Goal: Transaction & Acquisition: Purchase product/service

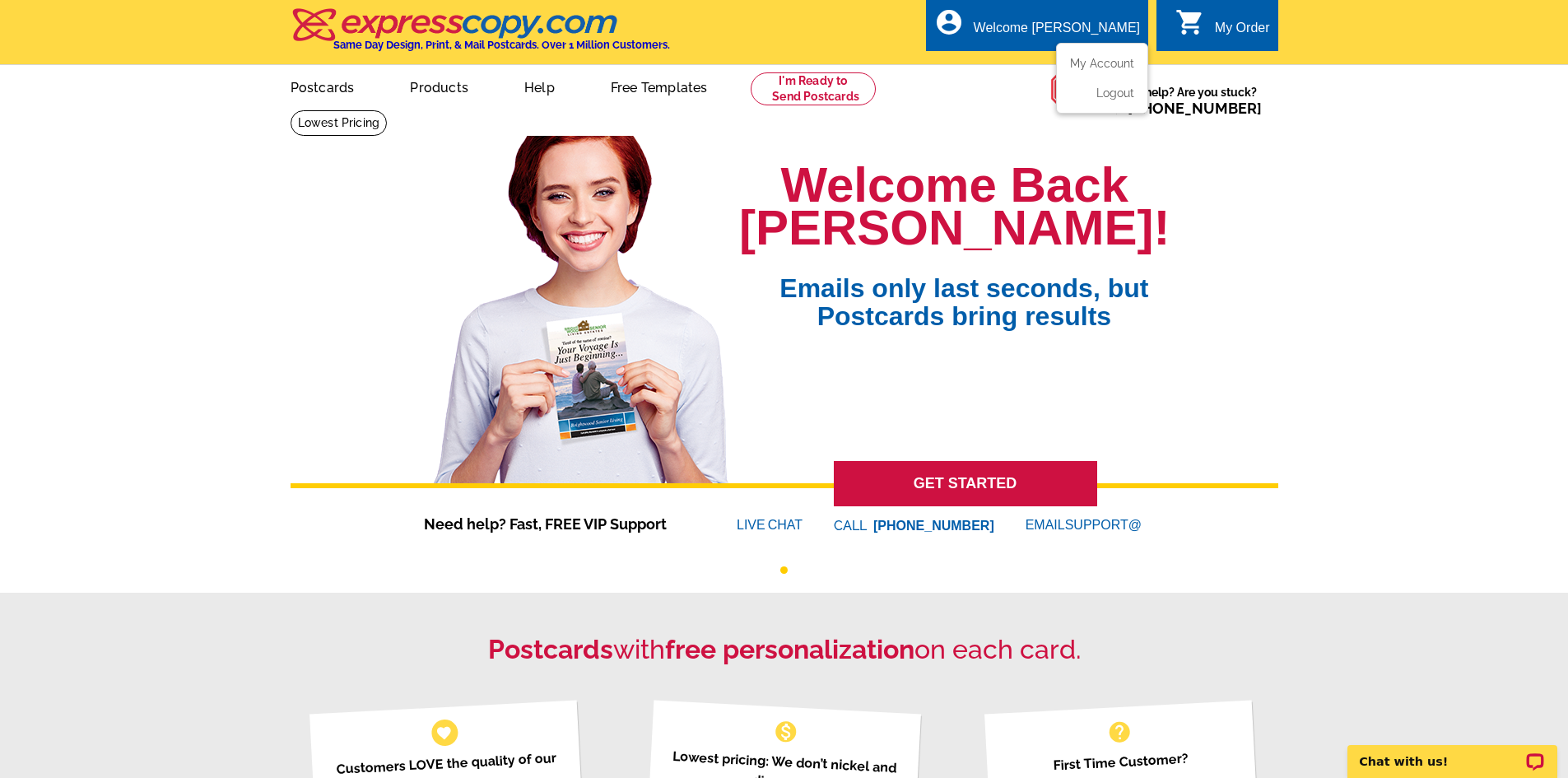
click at [1087, 37] on div "Welcome [PERSON_NAME]" at bounding box center [1056, 32] width 166 height 23
click at [1104, 66] on link "My Account" at bounding box center [1099, 62] width 71 height 14
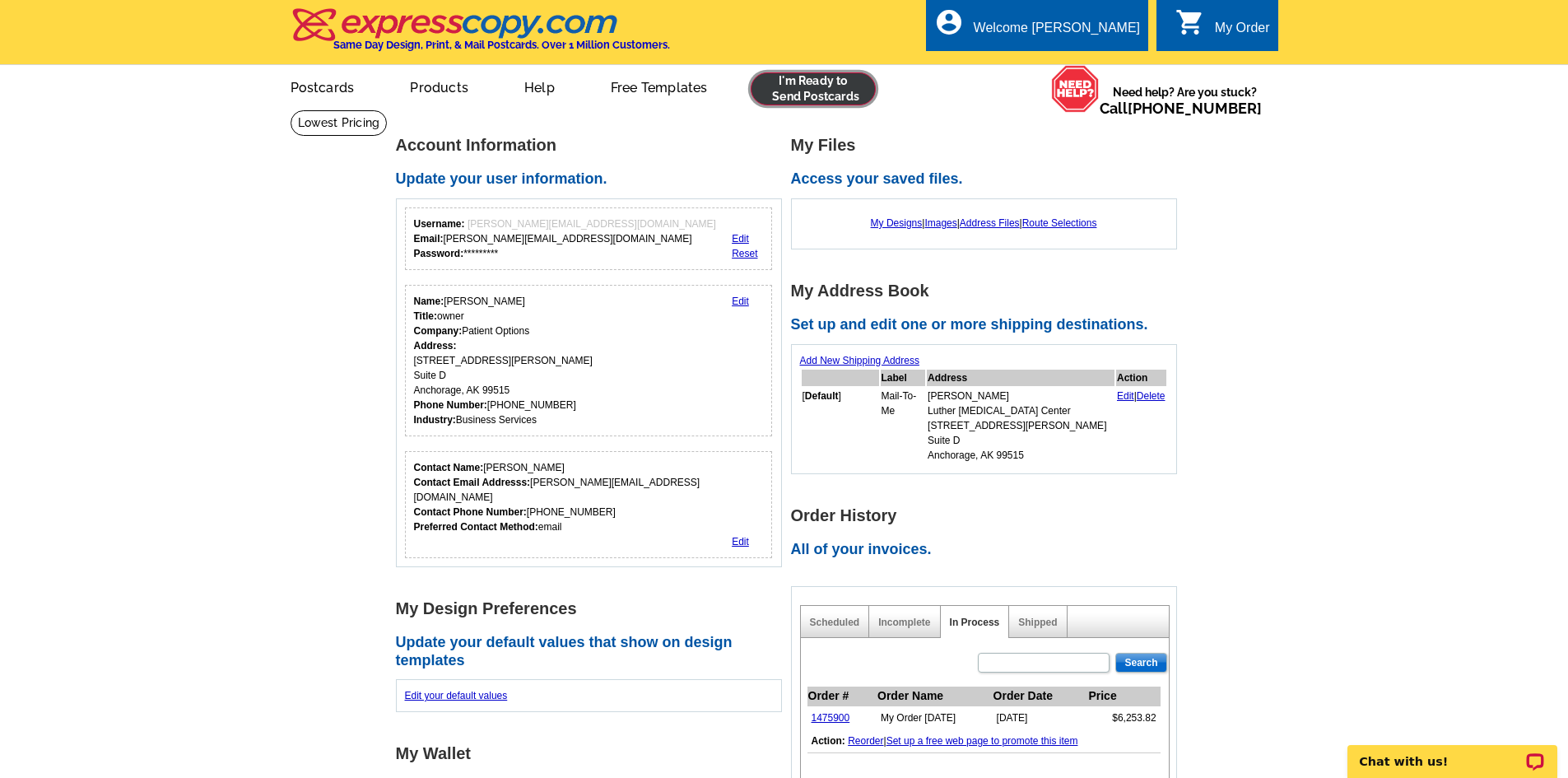
click at [827, 96] on link at bounding box center [813, 89] width 126 height 33
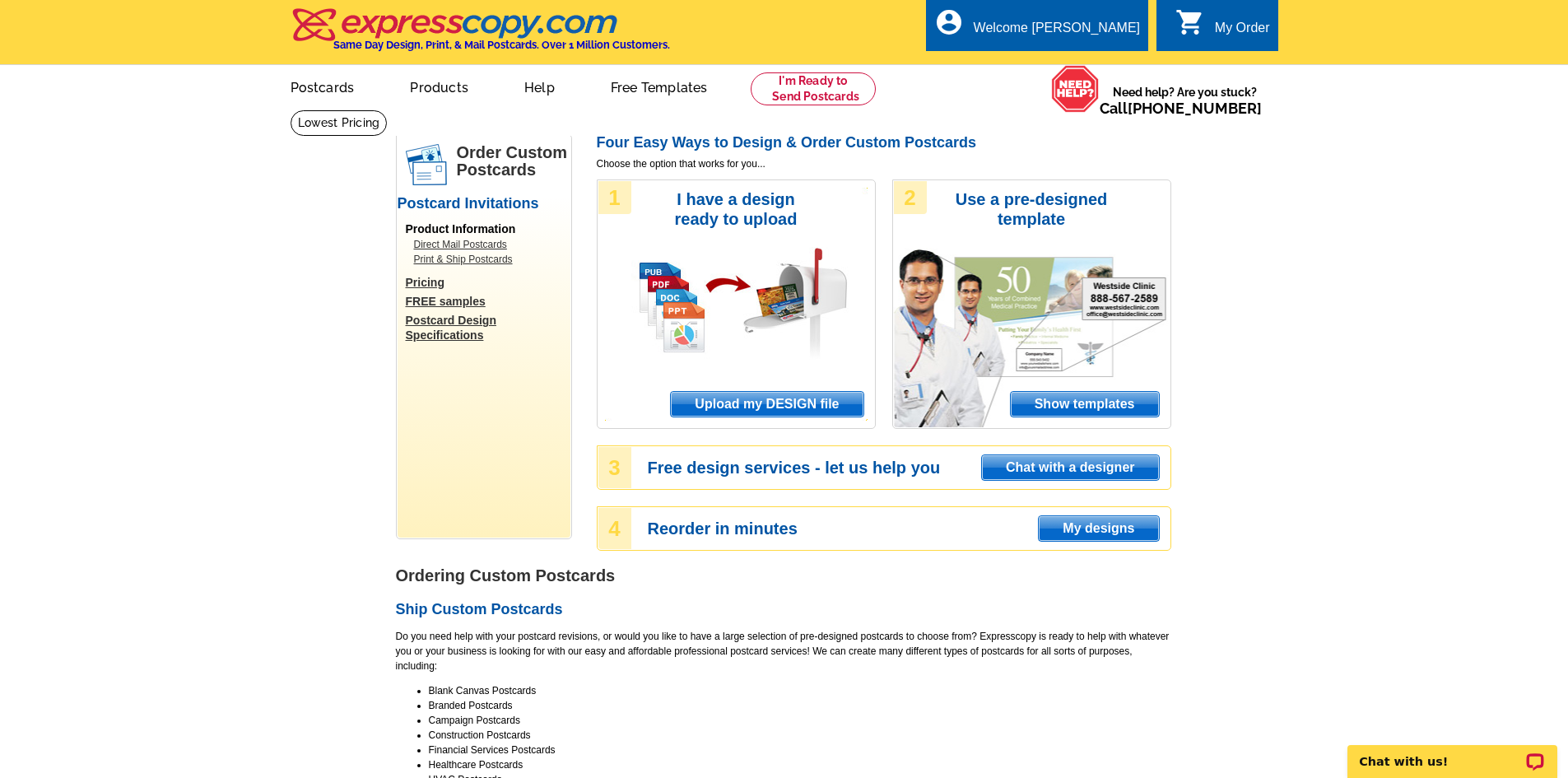
click at [1107, 530] on span "My designs" at bounding box center [1098, 529] width 119 height 25
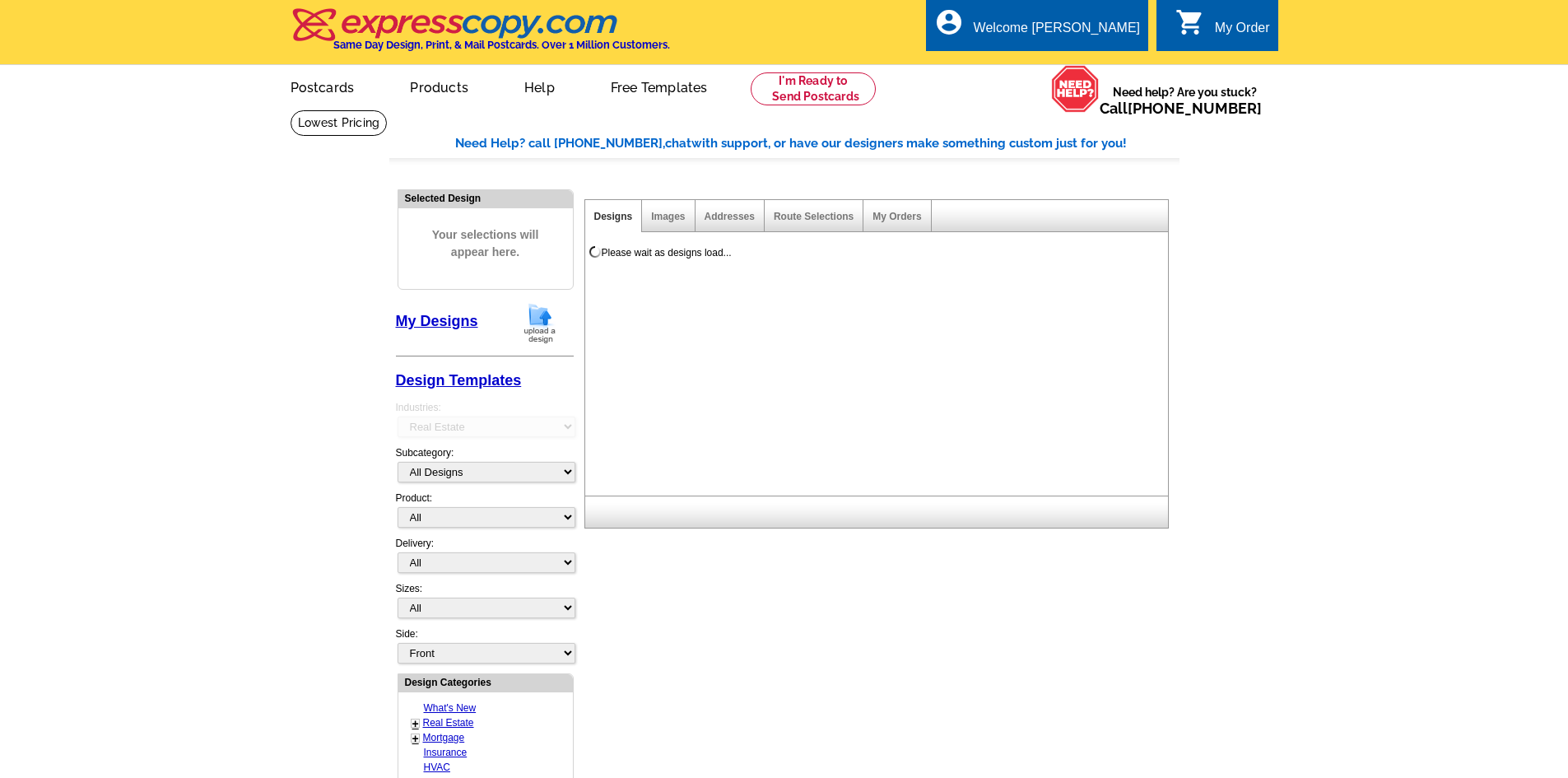
select select "785"
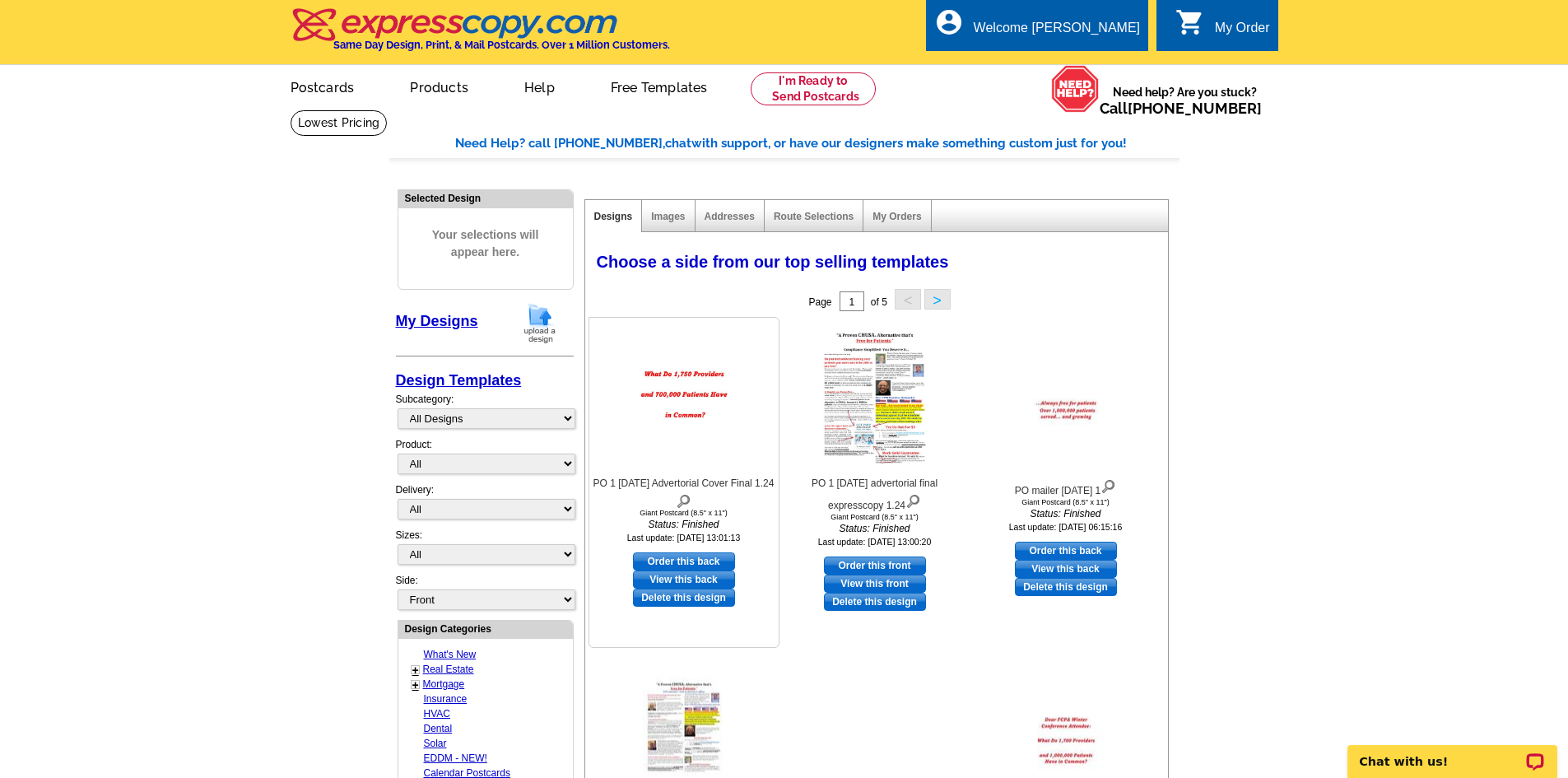
click at [710, 562] on link "Order this back" at bounding box center [684, 561] width 102 height 18
select select "9"
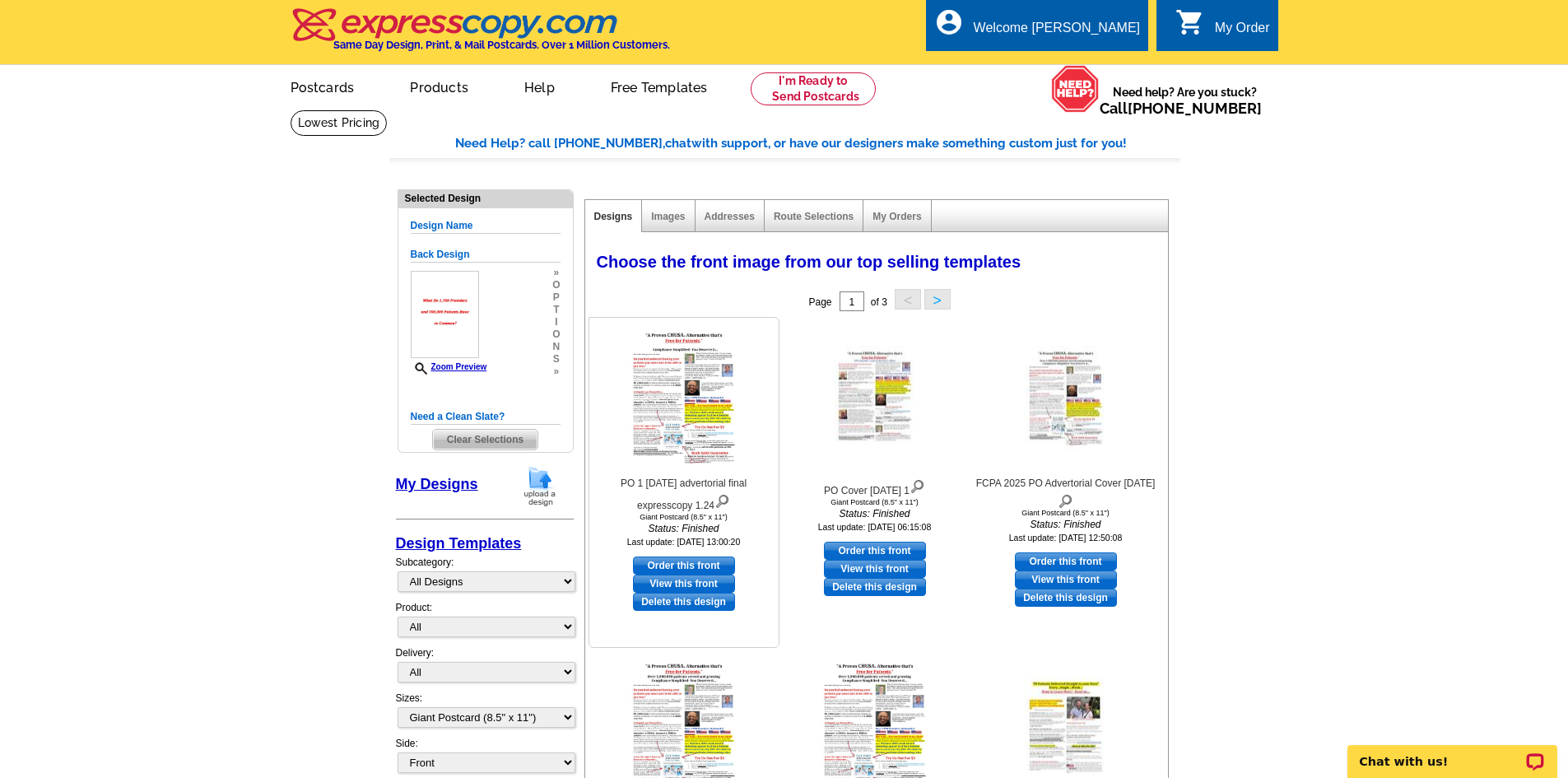
click at [709, 562] on link "Order this front" at bounding box center [684, 565] width 102 height 18
select select "back"
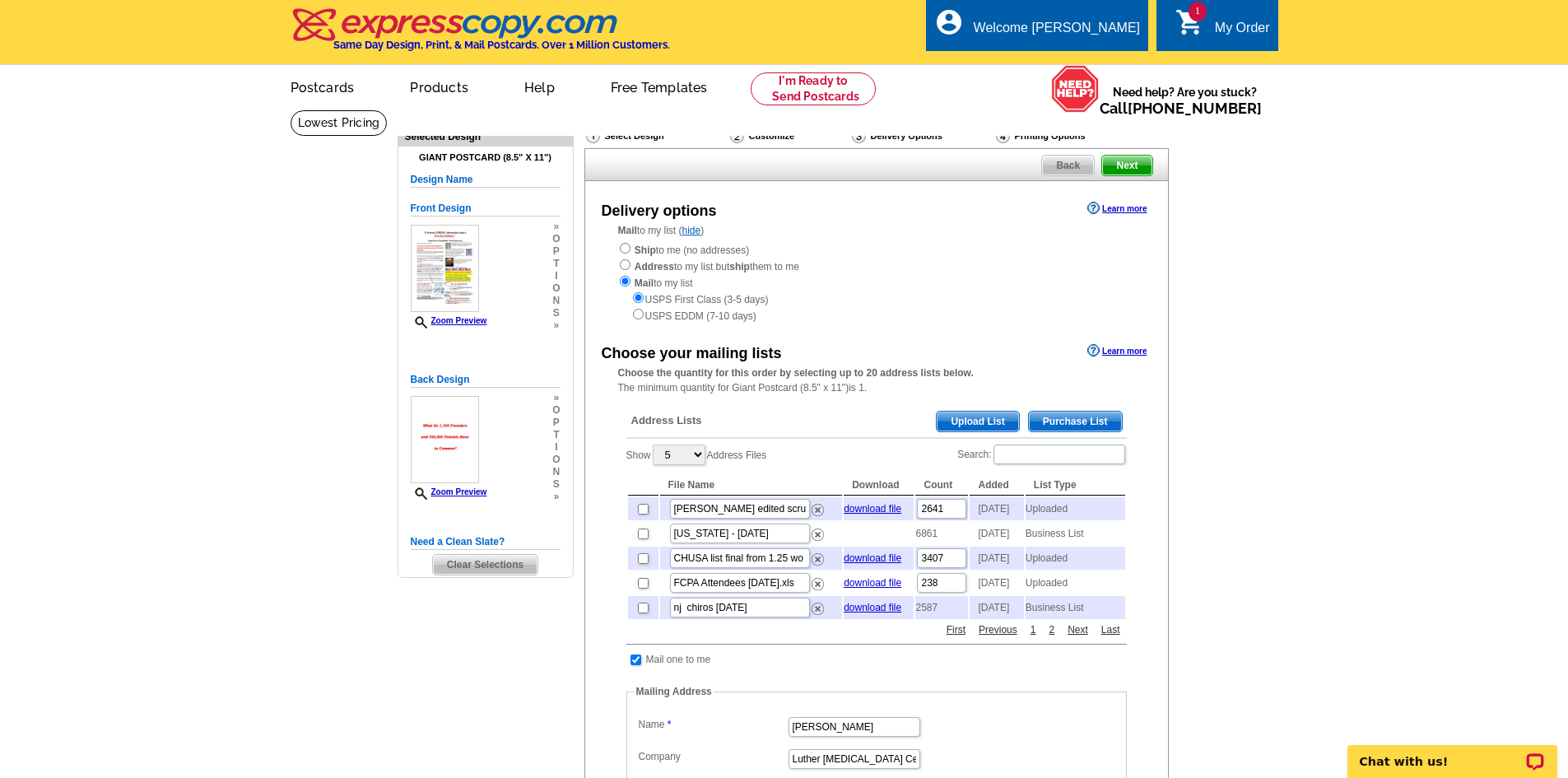
click at [979, 421] on span "Upload List" at bounding box center [976, 421] width 82 height 20
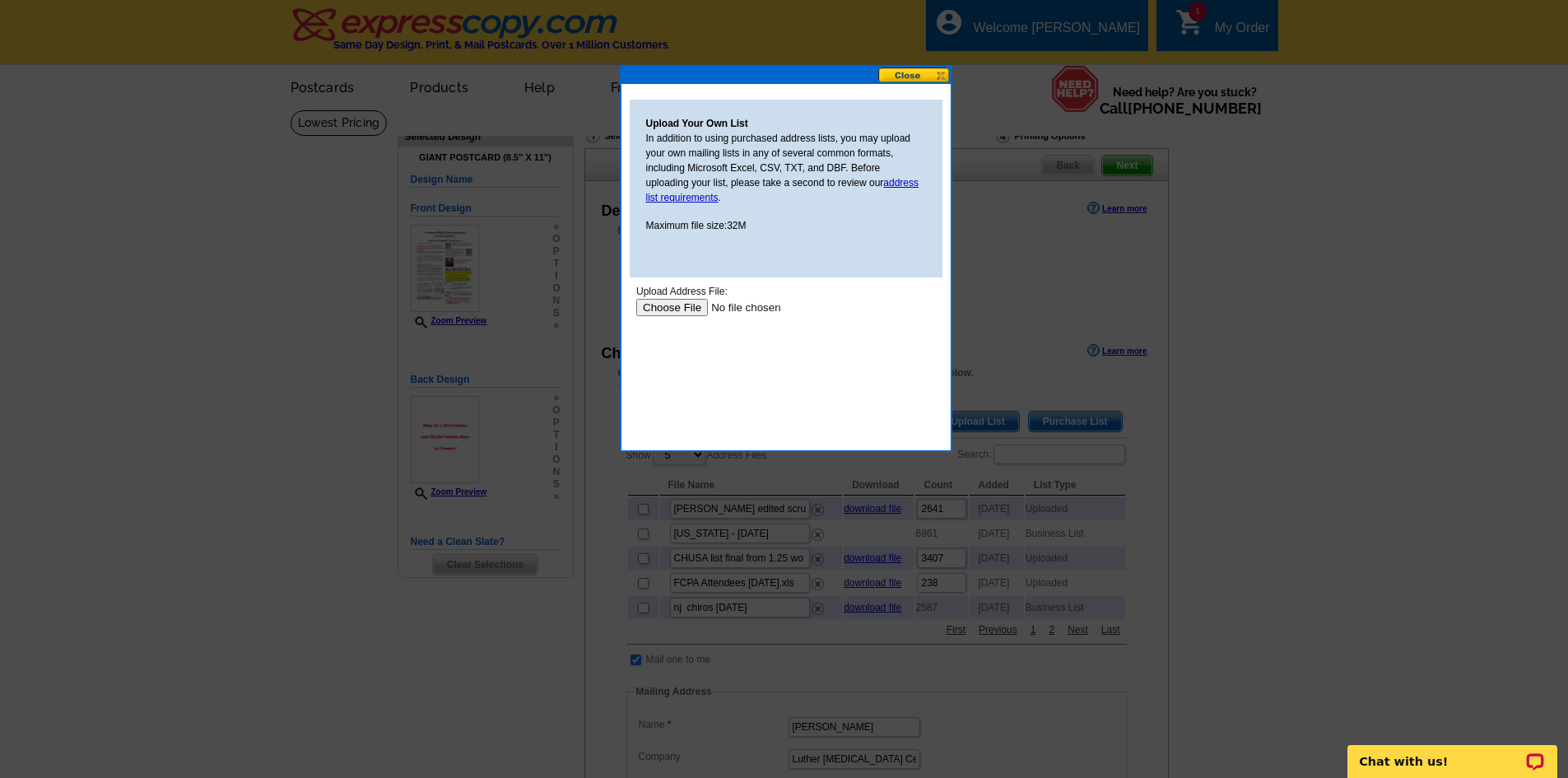
click at [666, 302] on input "file" at bounding box center [738, 307] width 208 height 17
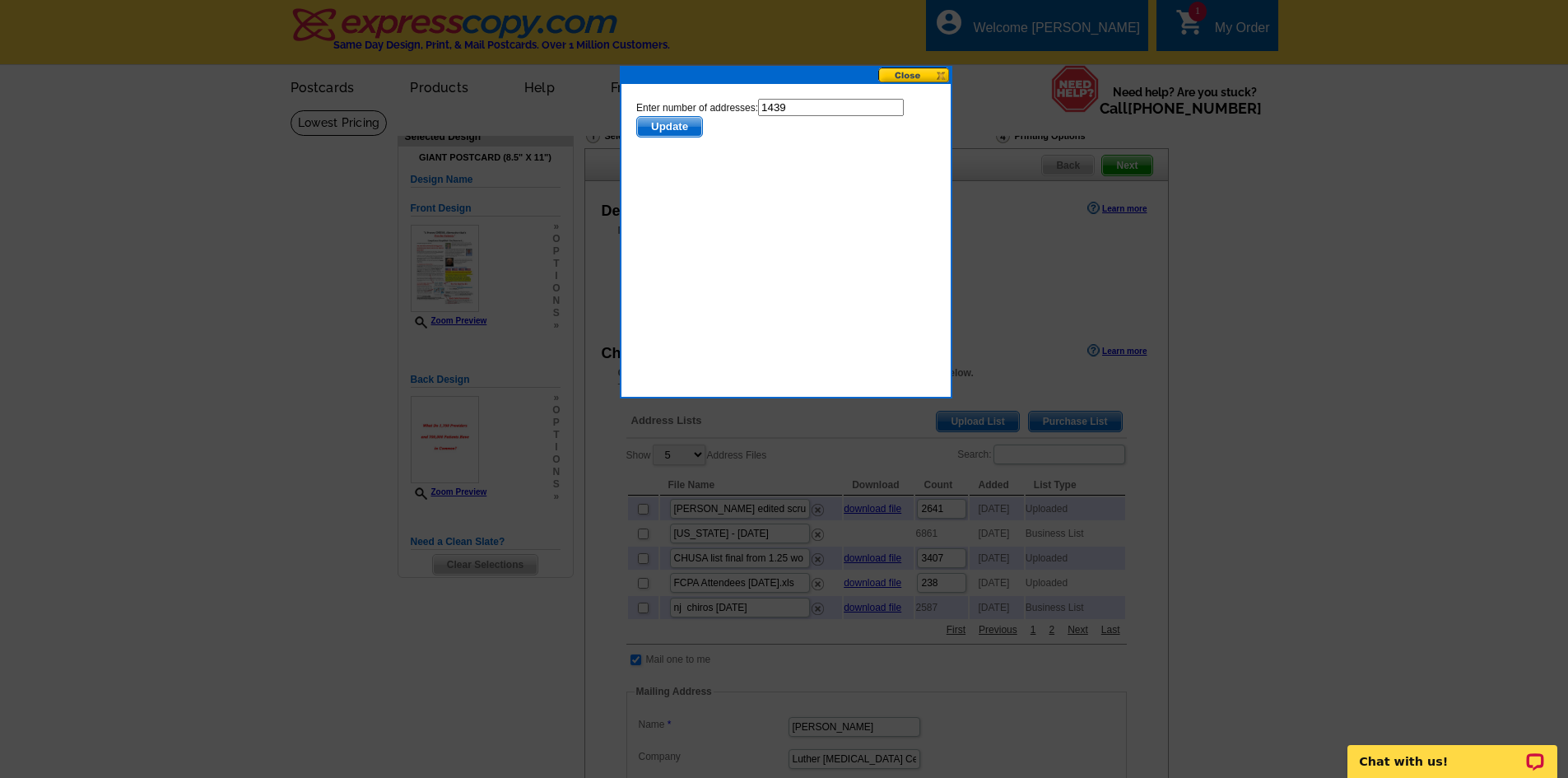
click at [664, 125] on span "Update" at bounding box center [668, 127] width 65 height 20
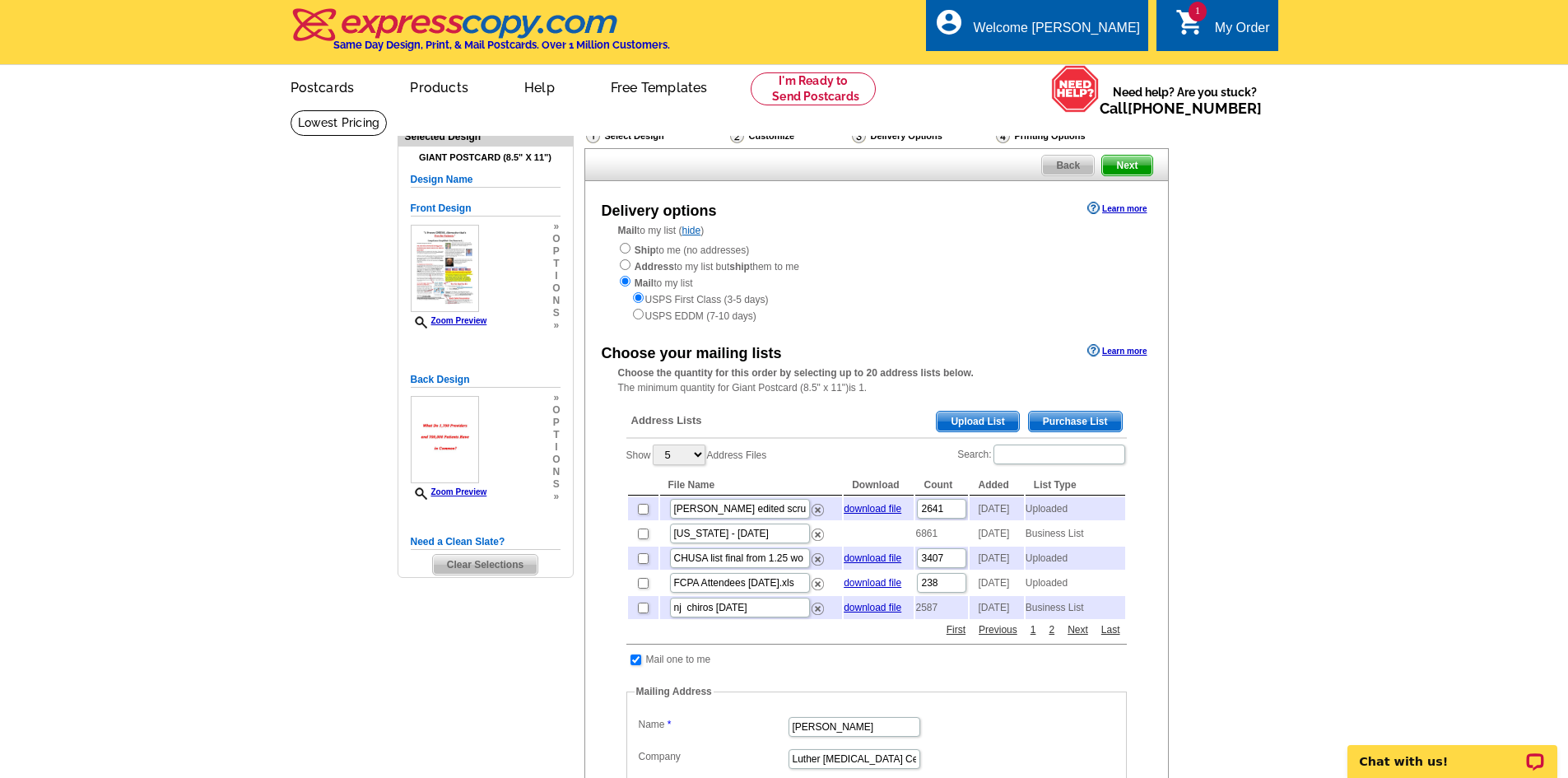
scroll to position [1, 0]
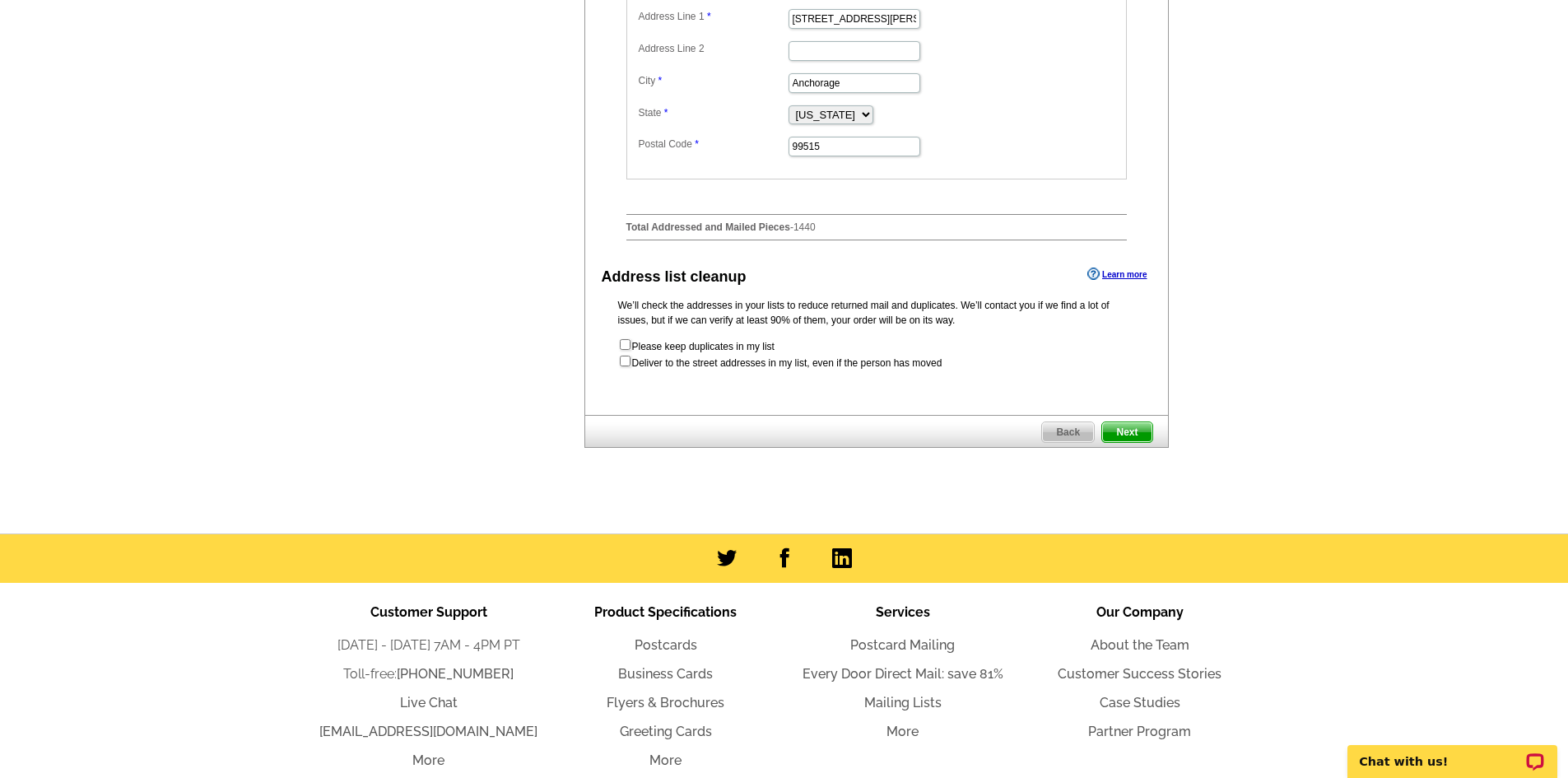
scroll to position [823, 0]
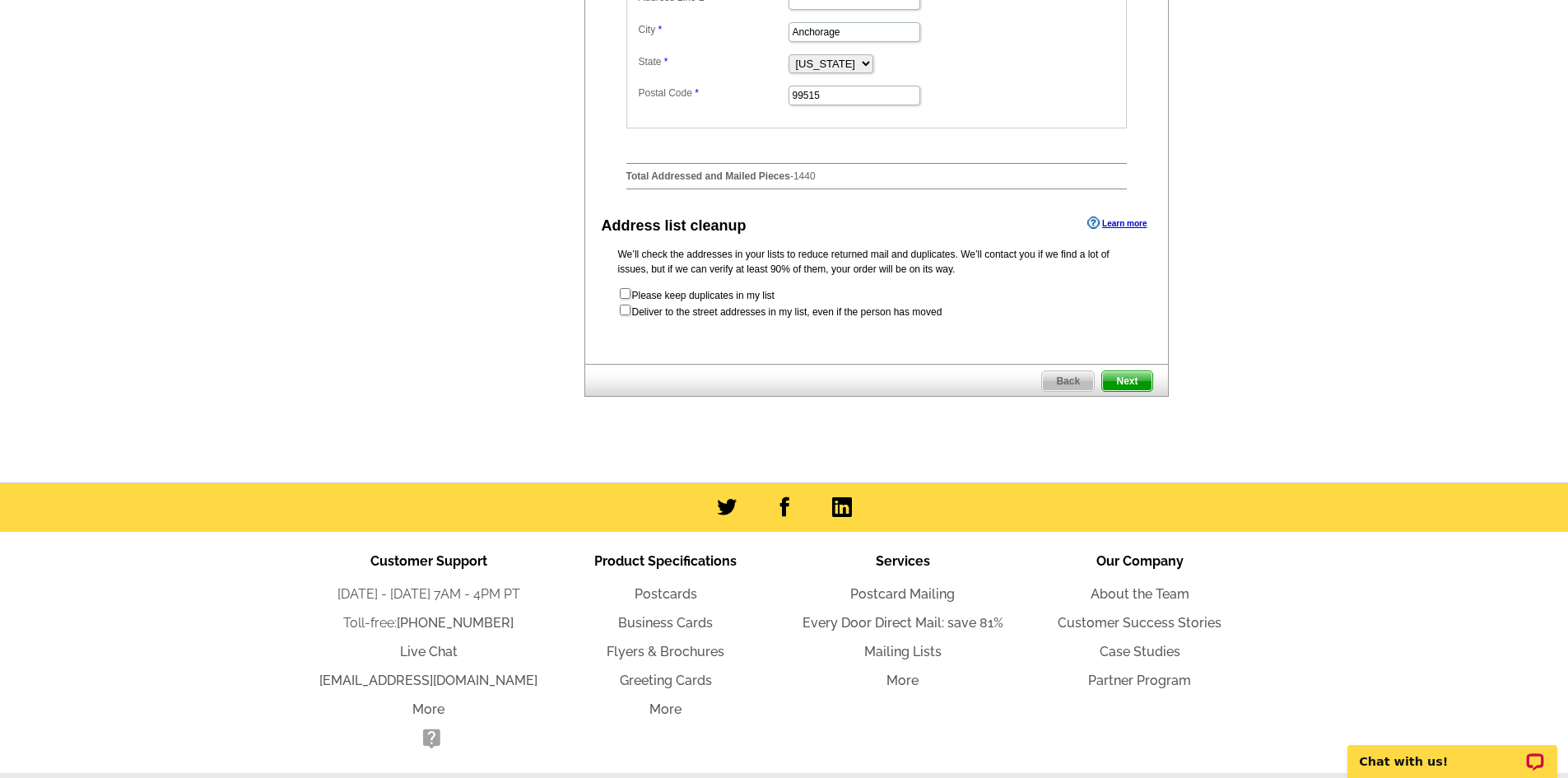
click at [1132, 391] on span "Next" at bounding box center [1126, 381] width 49 height 20
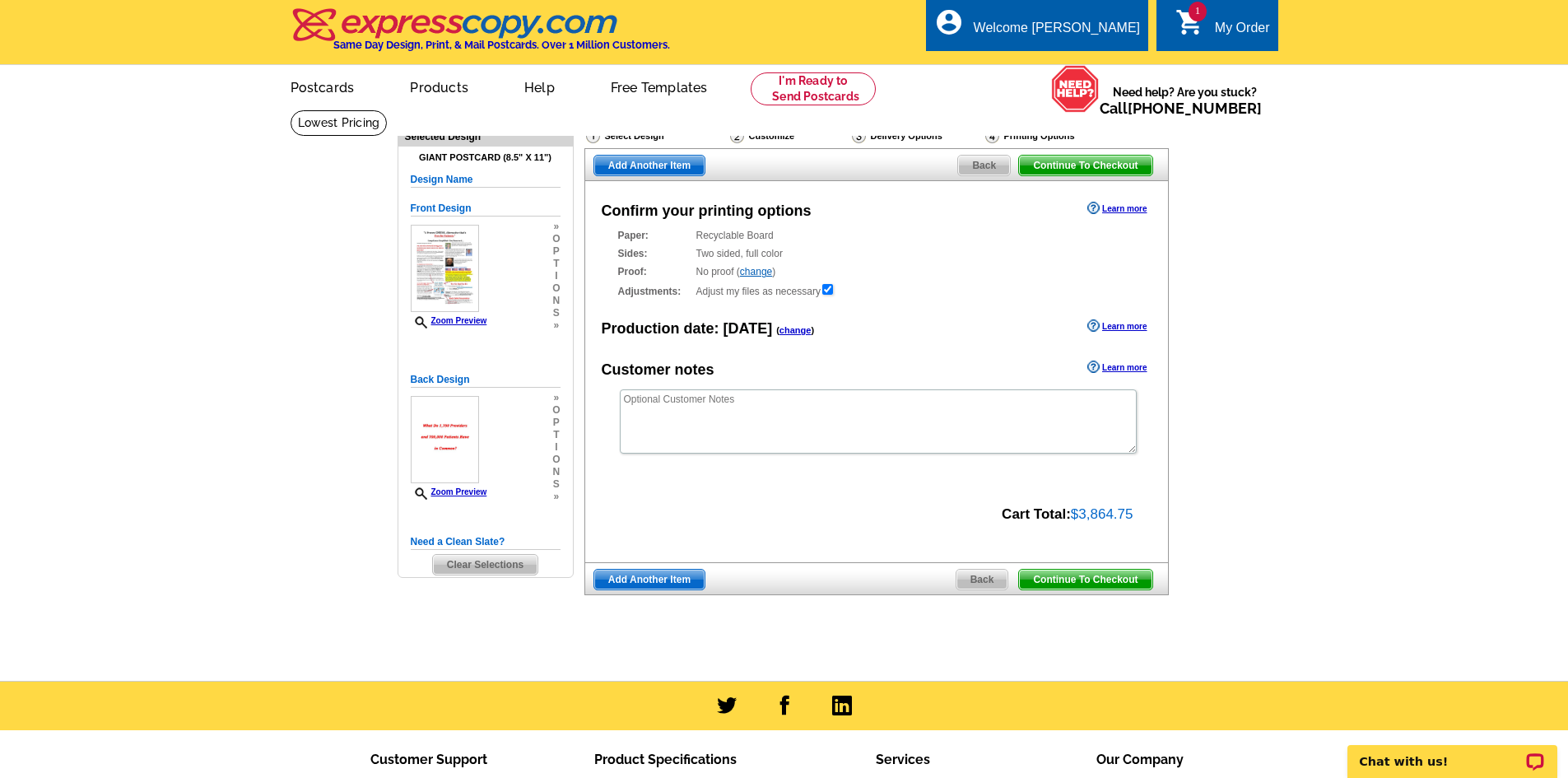
click at [1080, 578] on span "Continue To Checkout" at bounding box center [1085, 579] width 132 height 20
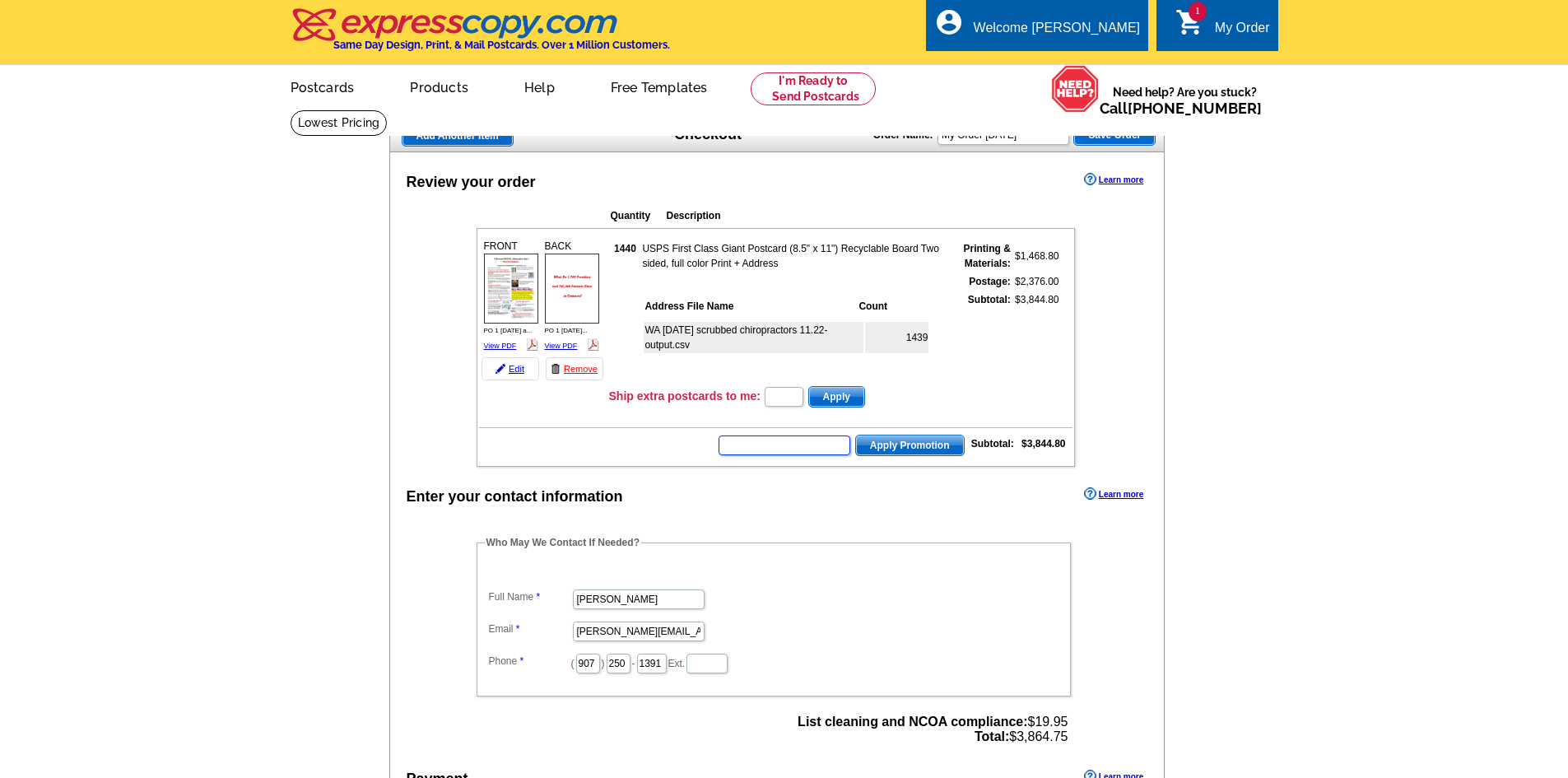
click at [757, 442] on input "text" at bounding box center [784, 445] width 131 height 20
type input "cc2330"
click at [906, 442] on span "Apply Promotion" at bounding box center [909, 445] width 107 height 20
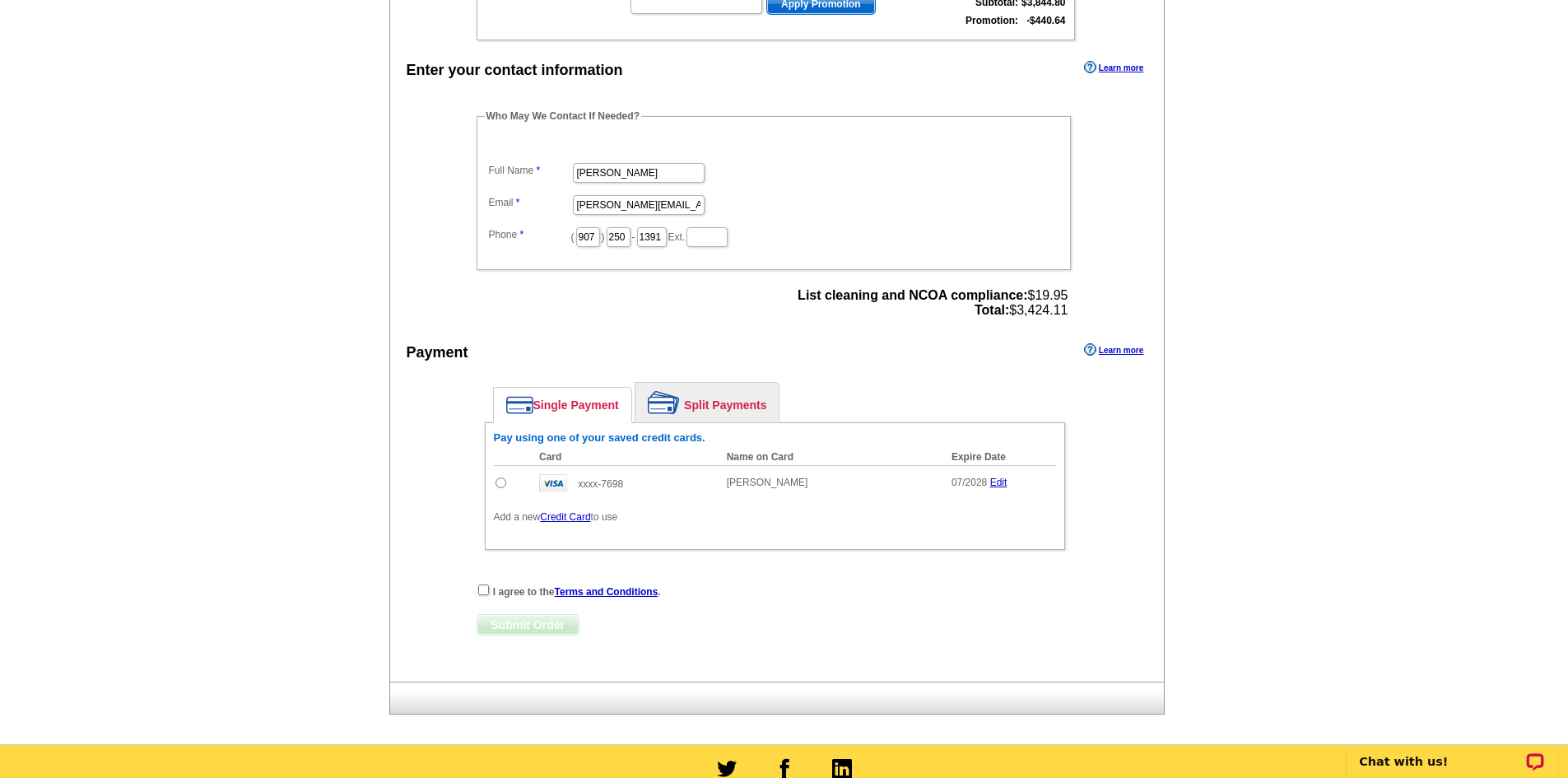
scroll to position [494, 0]
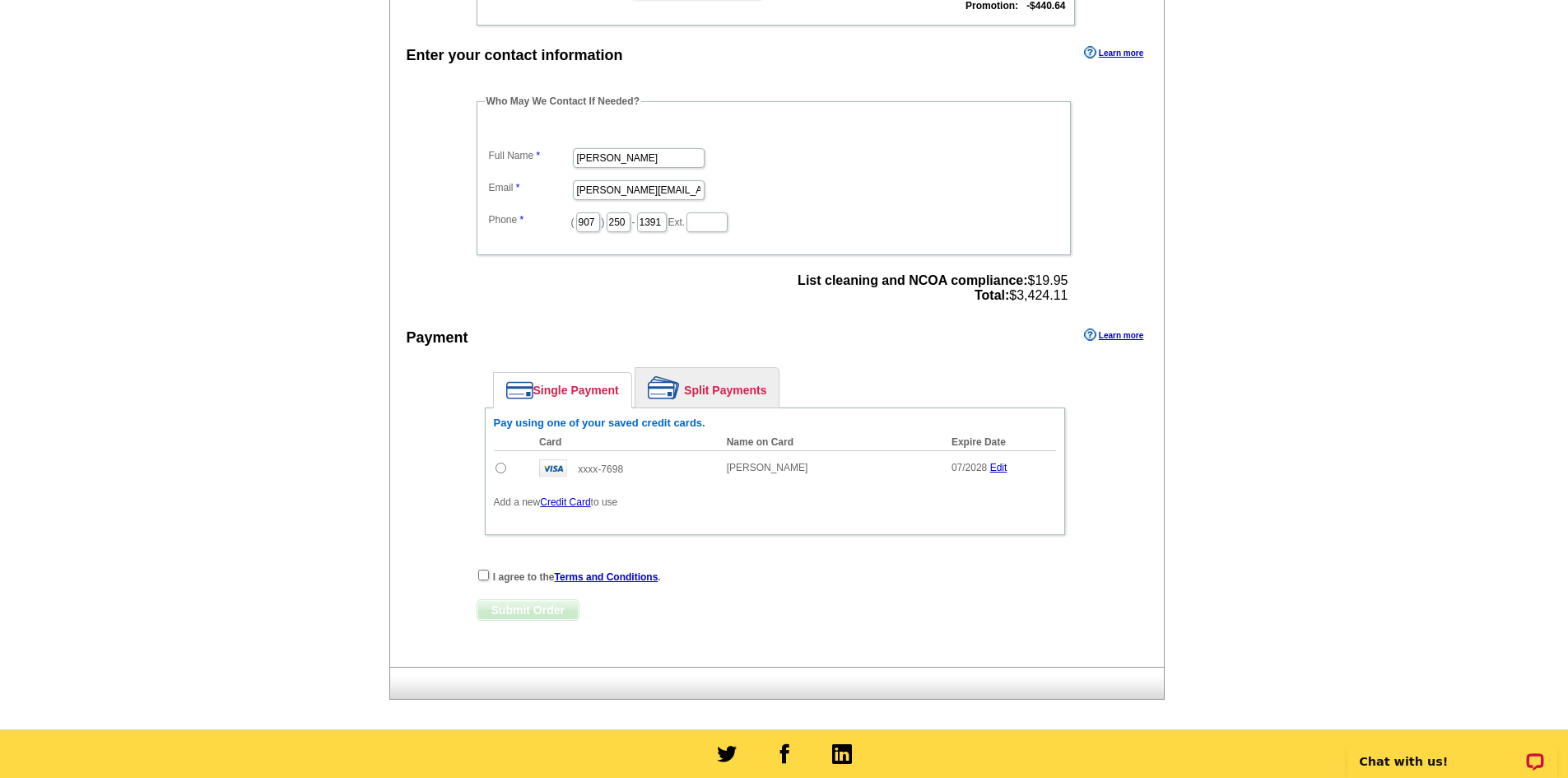
click at [761, 386] on link "Split Payments" at bounding box center [706, 388] width 143 height 39
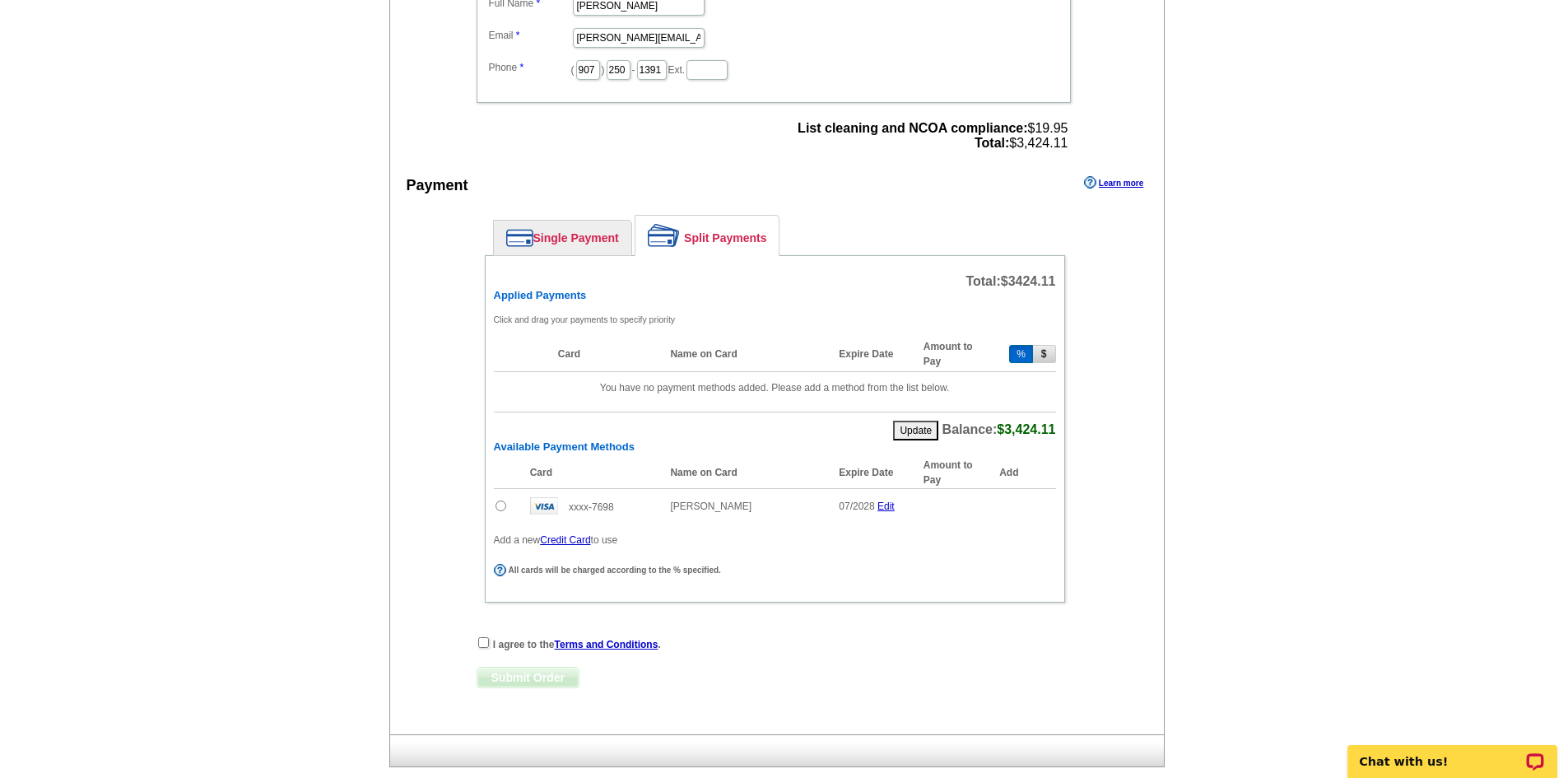
scroll to position [658, 0]
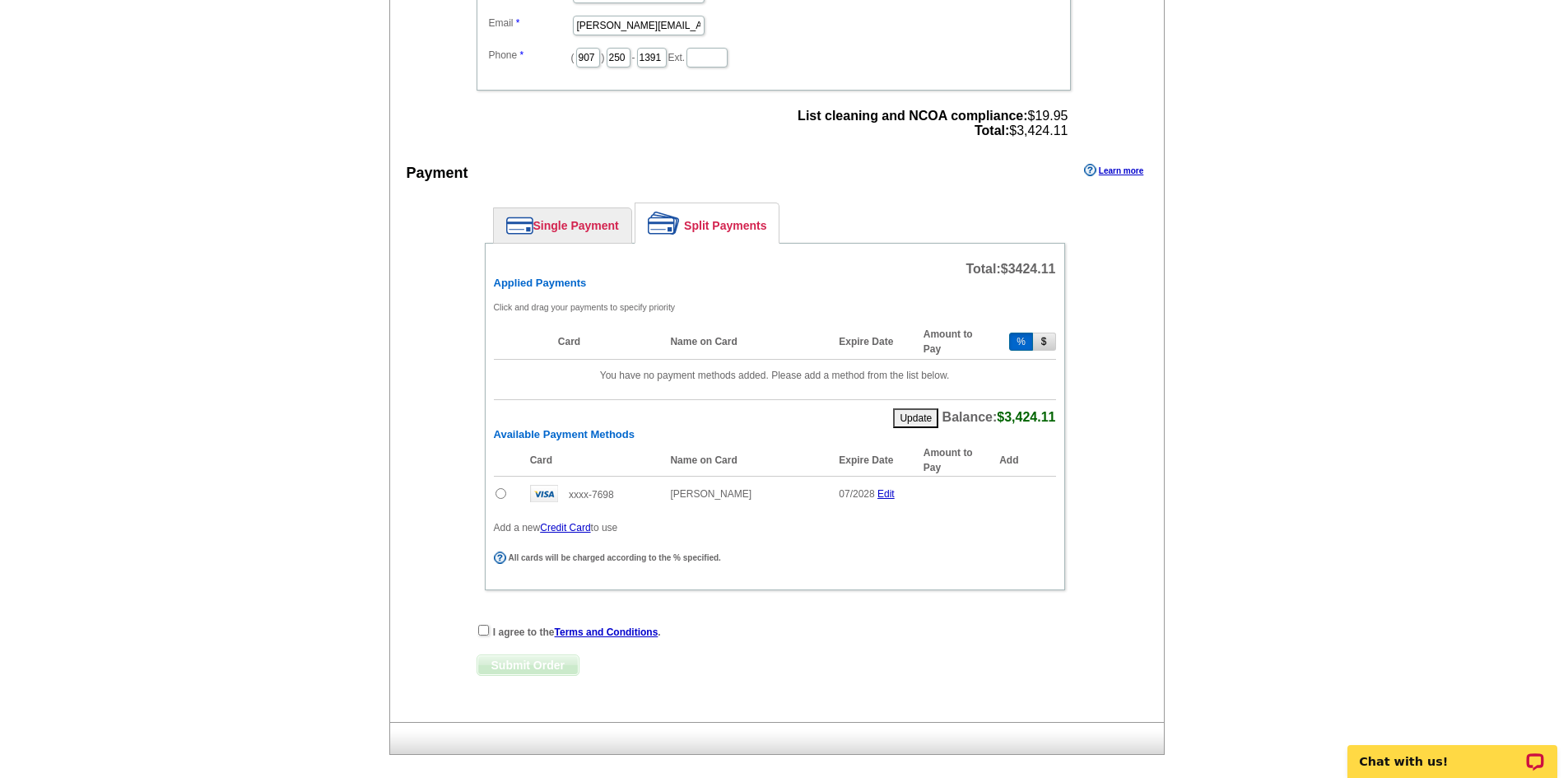
click at [499, 497] on input "radio" at bounding box center [501, 493] width 11 height 11
radio input "true"
click at [969, 502] on input "89" at bounding box center [964, 496] width 49 height 20
drag, startPoint x: 969, startPoint y: 502, endPoint x: 936, endPoint y: 495, distance: 33.7
click at [936, 495] on td "% 89" at bounding box center [957, 497] width 84 height 40
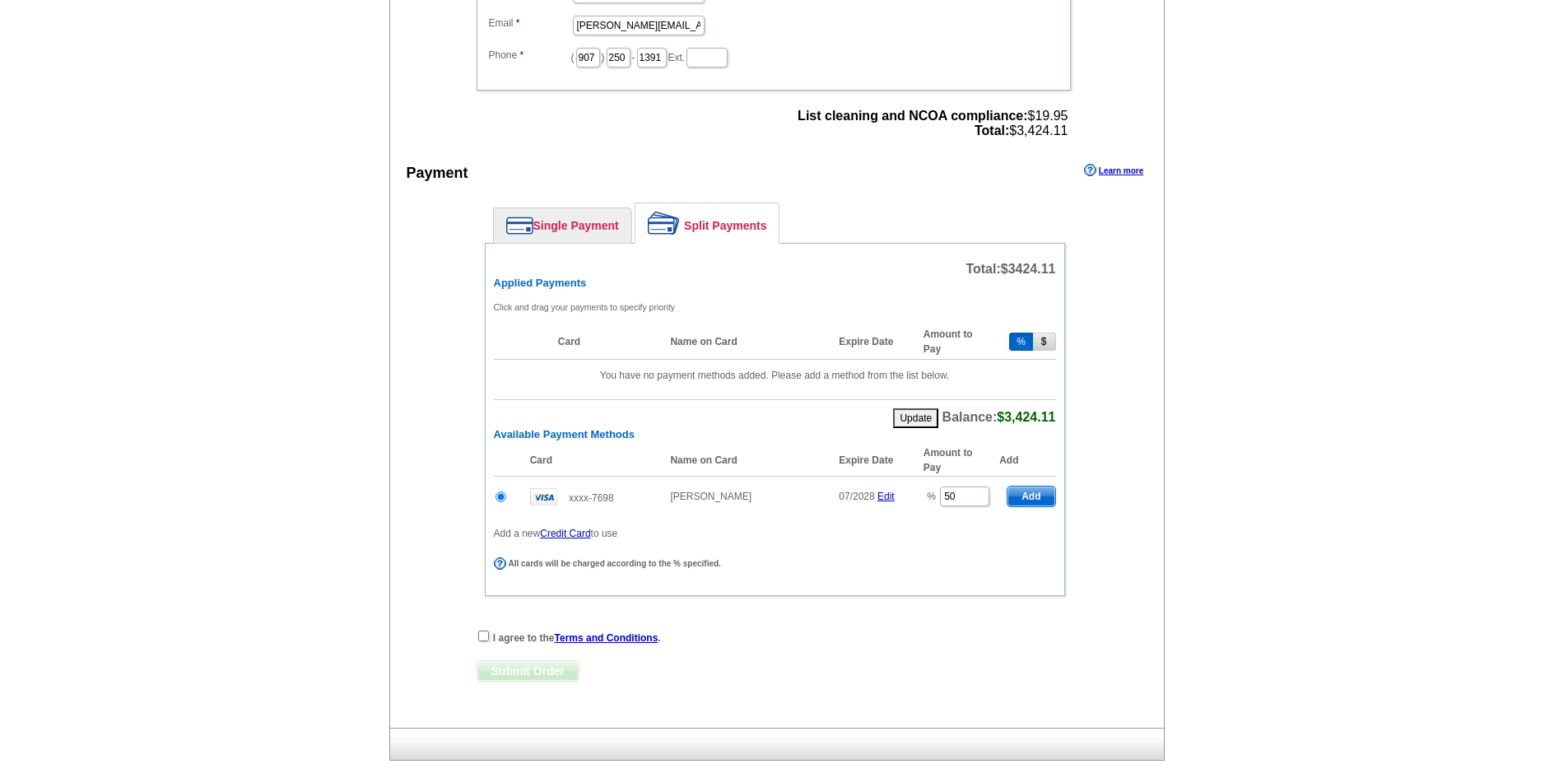
click at [914, 418] on button "Update" at bounding box center [915, 418] width 45 height 20
click at [973, 500] on input "89" at bounding box center [964, 496] width 49 height 20
drag, startPoint x: 973, startPoint y: 500, endPoint x: 925, endPoint y: 482, distance: 51.3
click at [923, 497] on td "% 89" at bounding box center [957, 497] width 84 height 40
click at [1023, 496] on span "Add" at bounding box center [1030, 496] width 47 height 20
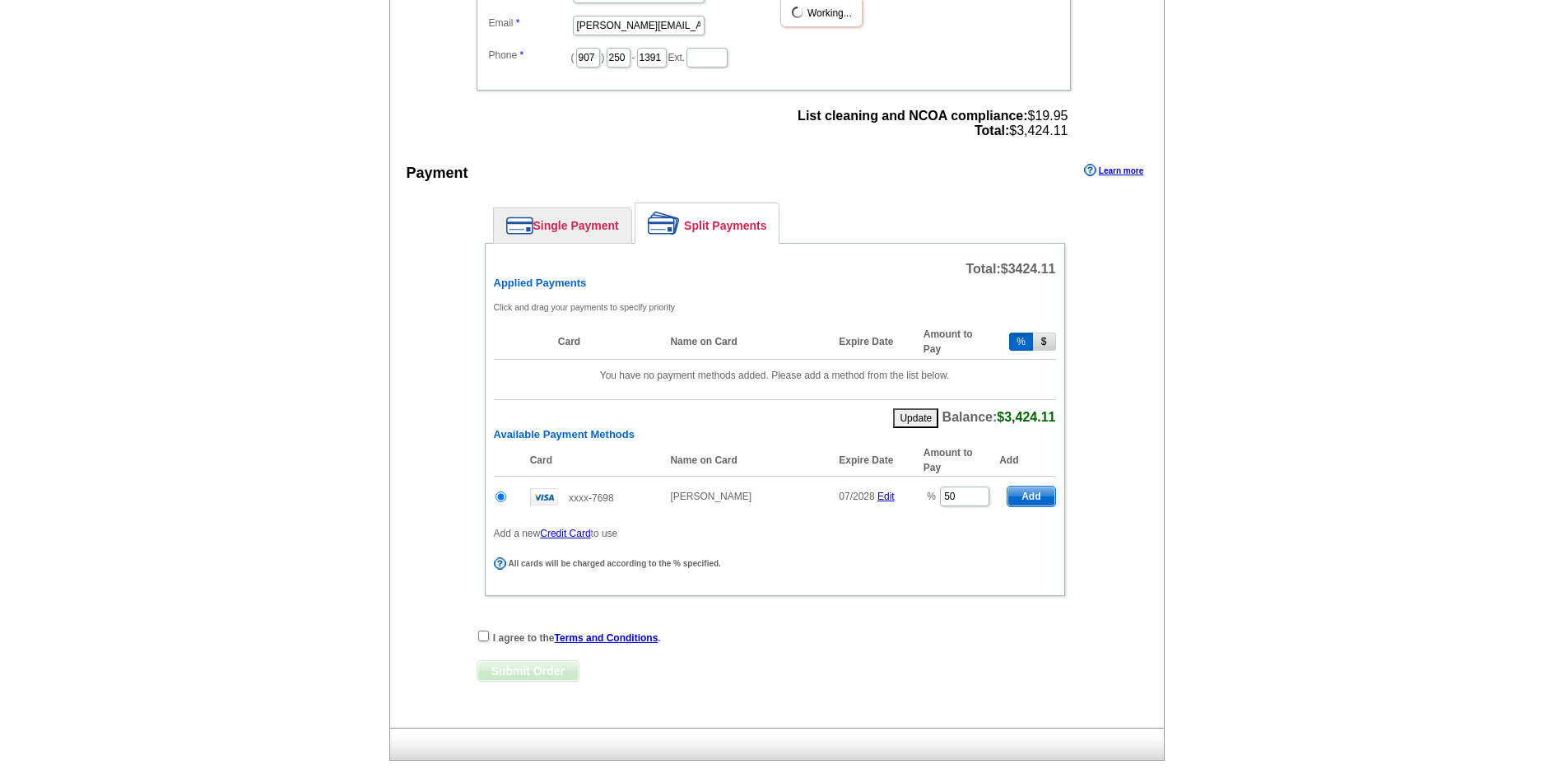
type input "89"
click at [485, 635] on input "checkbox" at bounding box center [483, 635] width 11 height 11
checkbox input "true"
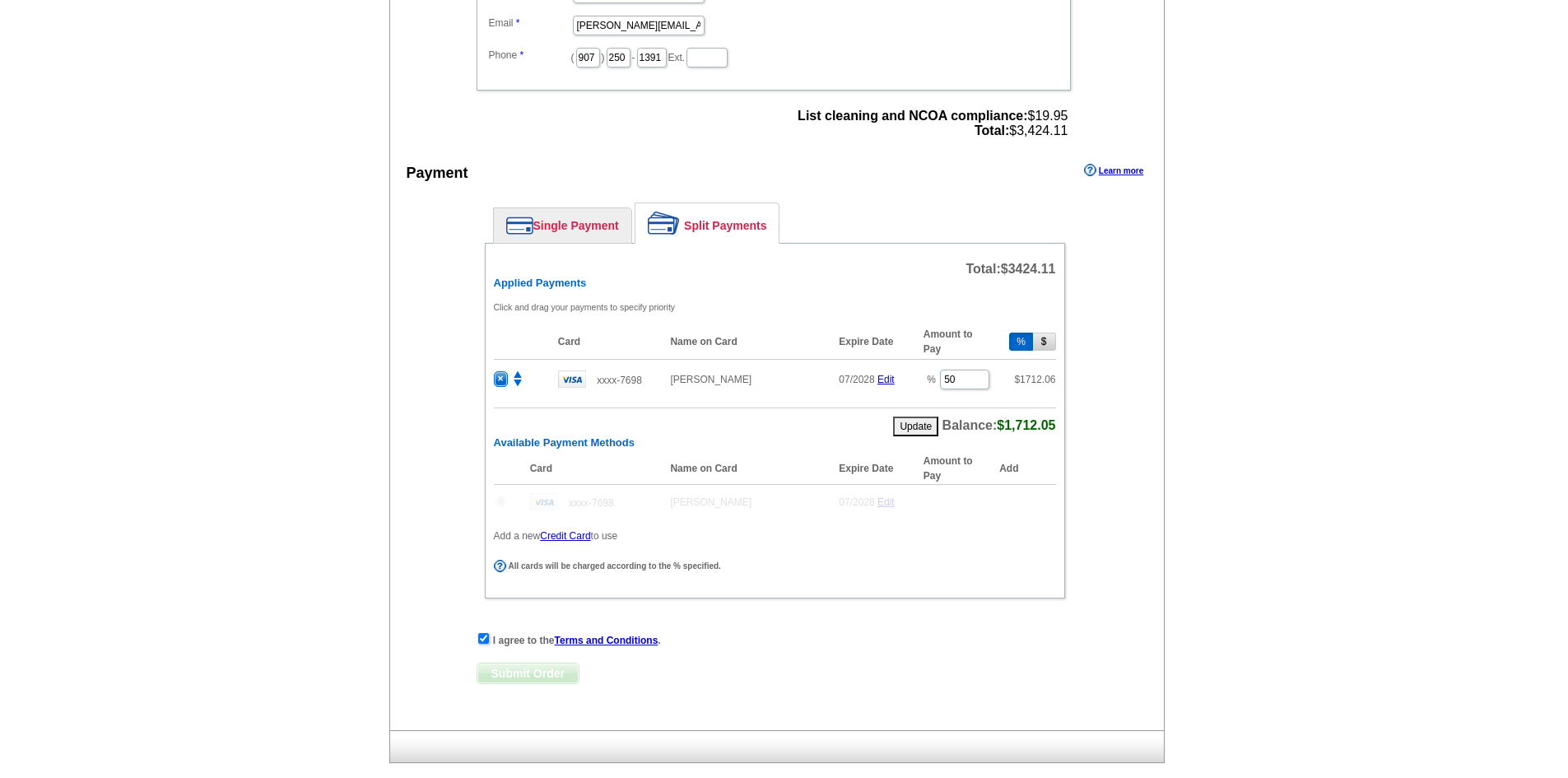
radio input "false"
click at [913, 428] on button "Update" at bounding box center [915, 426] width 45 height 20
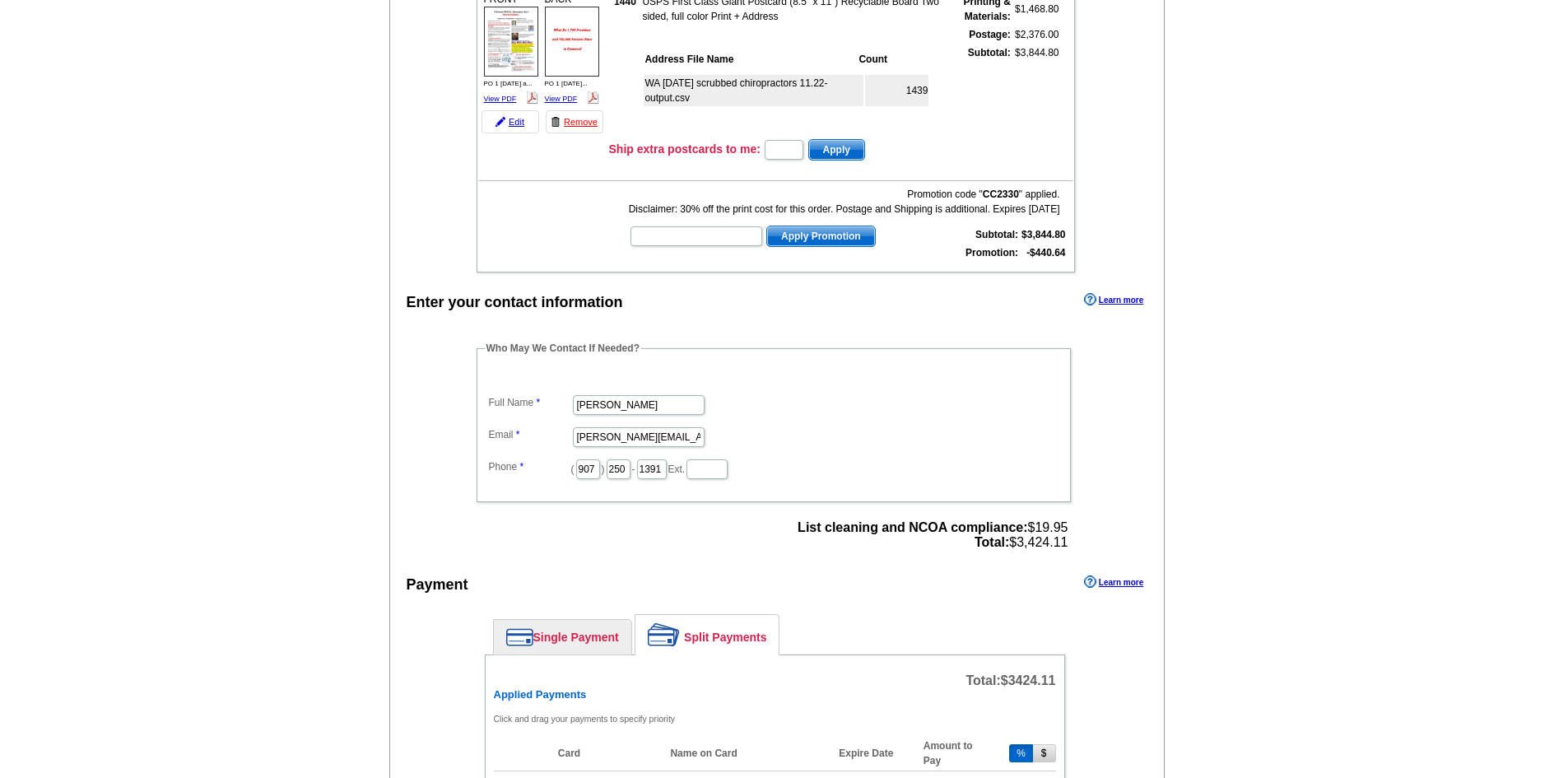
scroll to position [286, 0]
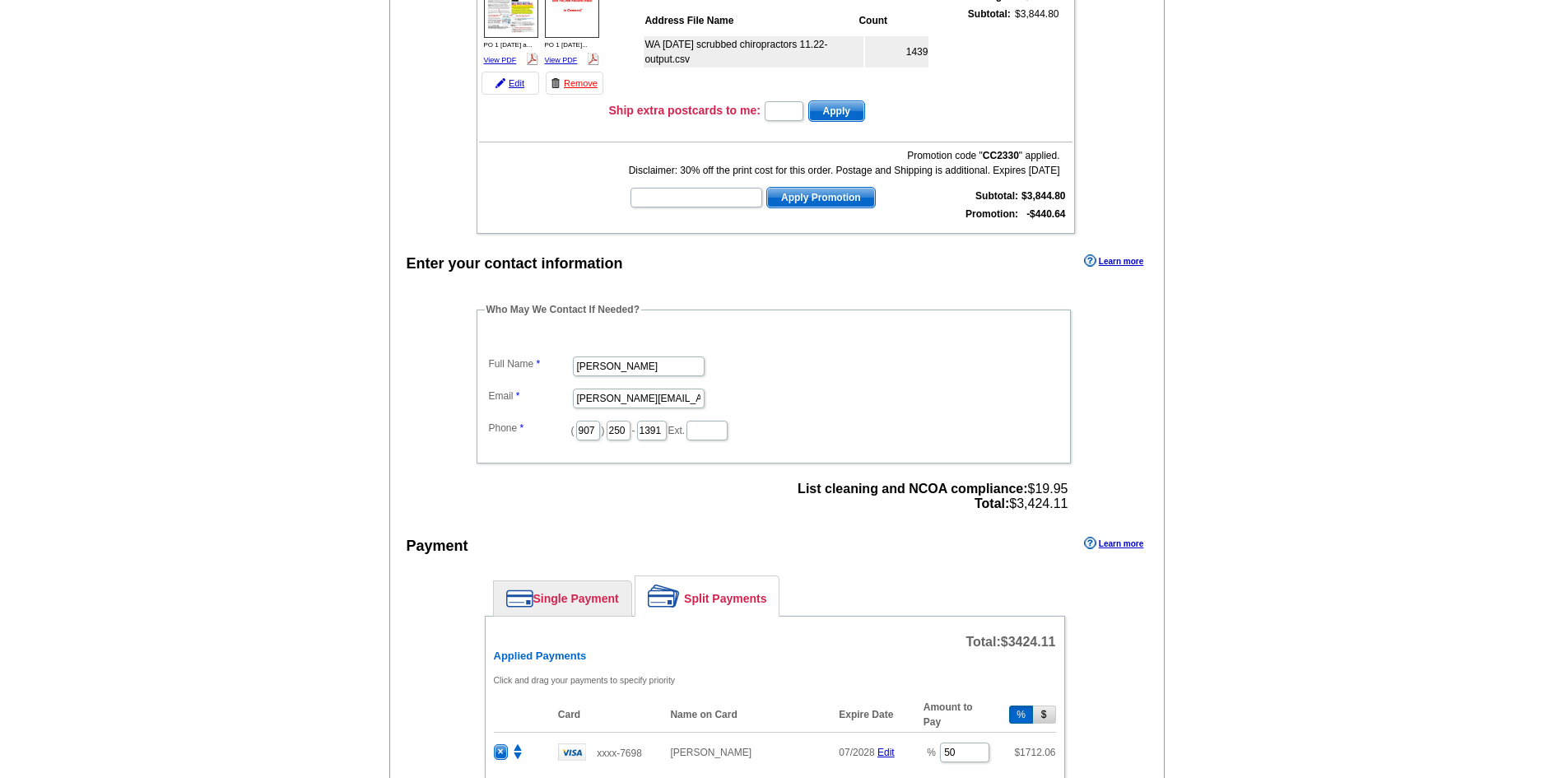
click at [564, 601] on link "Single Payment" at bounding box center [562, 599] width 137 height 35
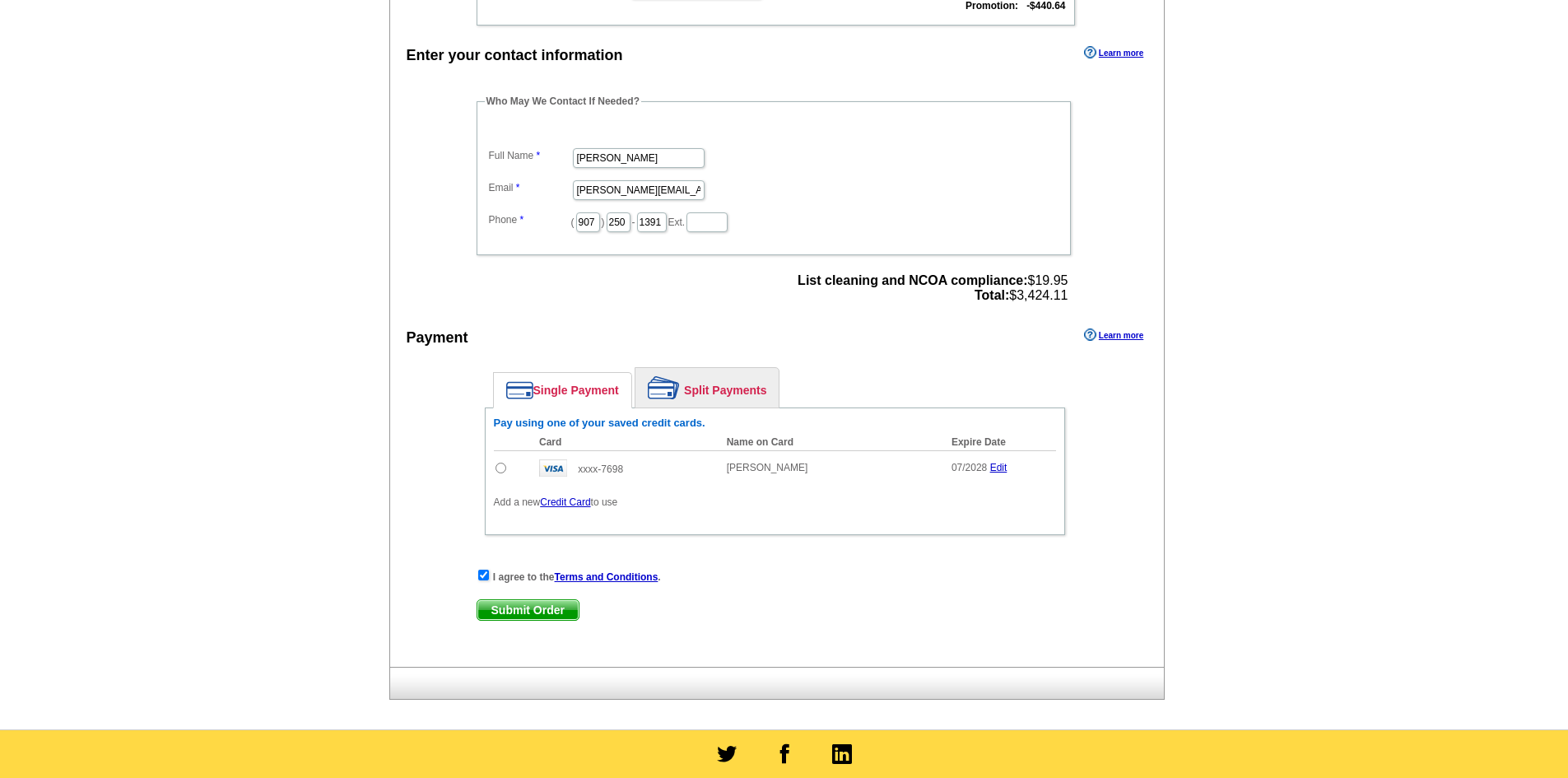
scroll to position [615, 0]
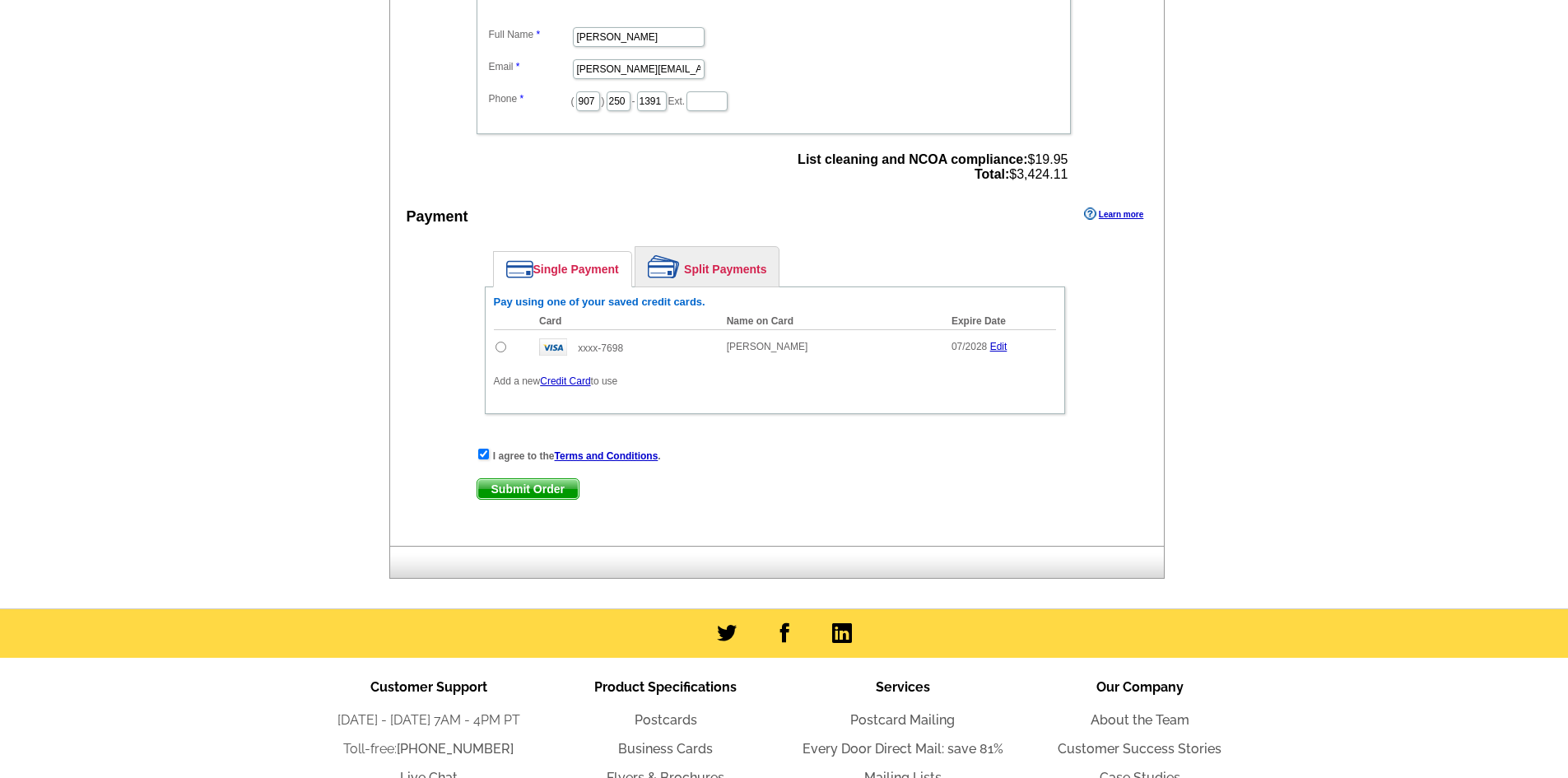
click at [697, 262] on link "Split Payments" at bounding box center [706, 266] width 143 height 39
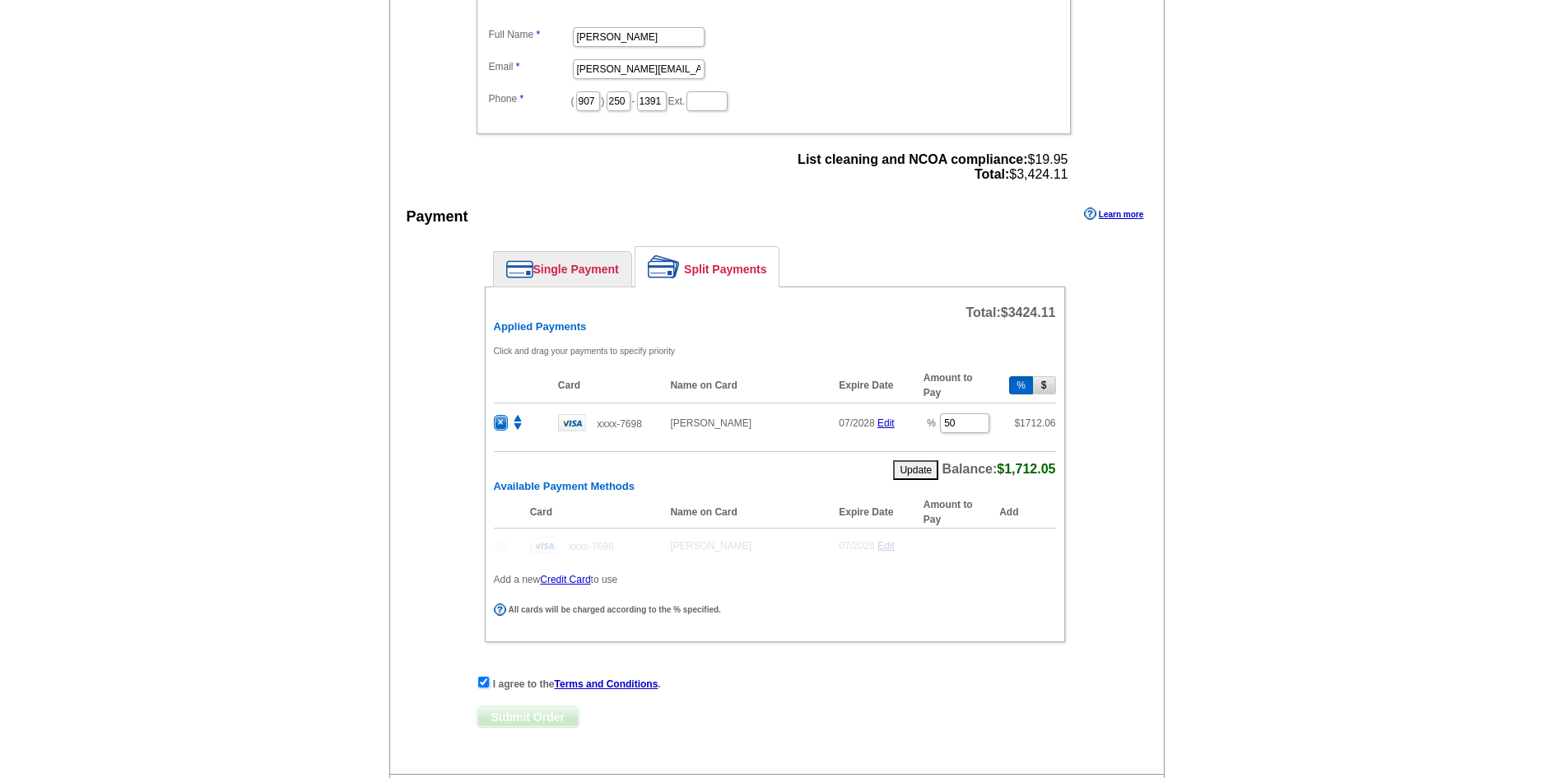
click at [484, 678] on input "checkbox" at bounding box center [483, 681] width 11 height 11
checkbox input "false"
click at [571, 263] on link "Single Payment" at bounding box center [562, 270] width 137 height 35
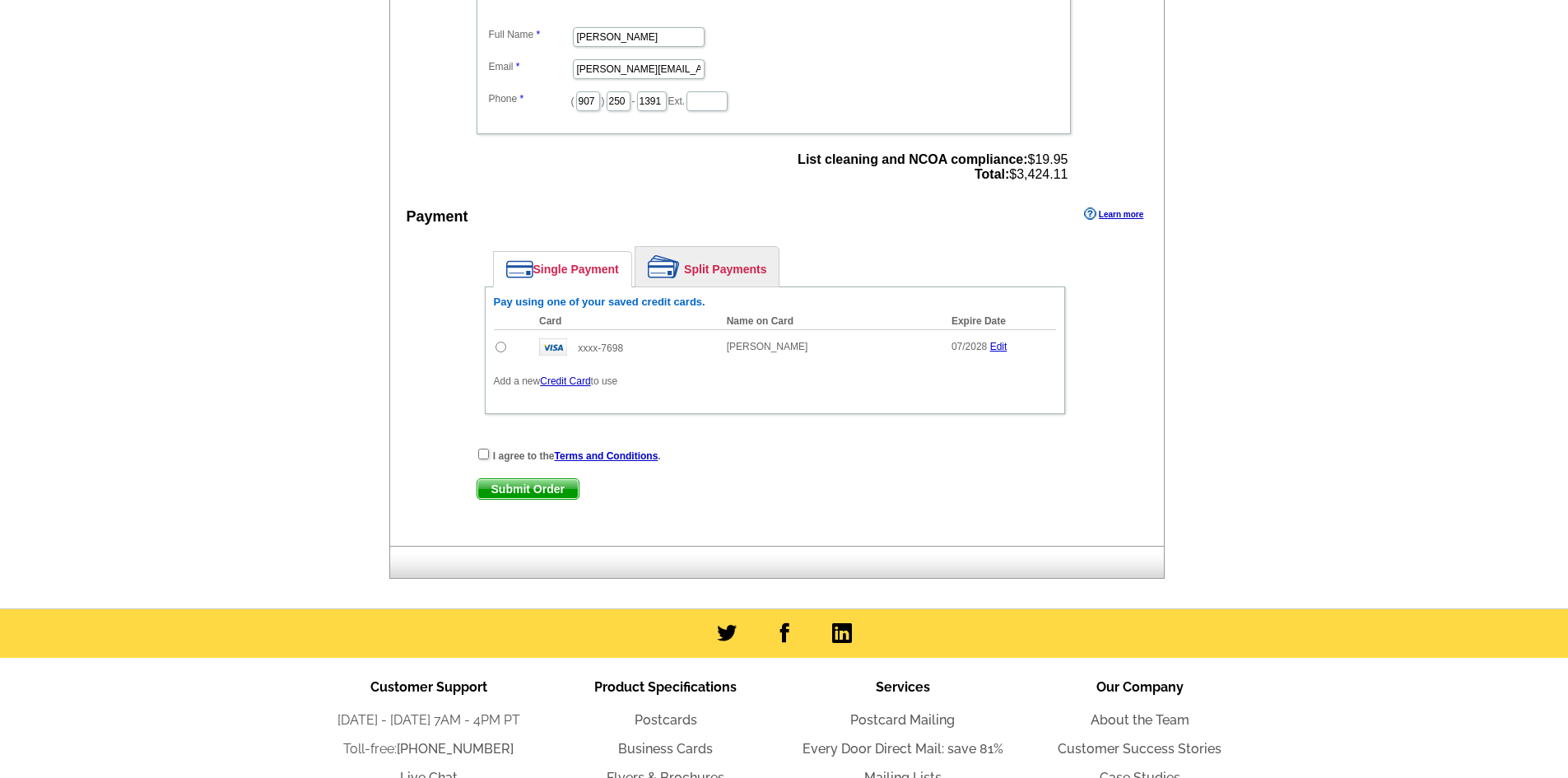
click at [503, 348] on input "radio" at bounding box center [501, 346] width 11 height 11
radio input "true"
drag, startPoint x: 482, startPoint y: 457, endPoint x: 494, endPoint y: 463, distance: 13.4
click at [482, 457] on input "checkbox" at bounding box center [483, 454] width 11 height 11
checkbox input "true"
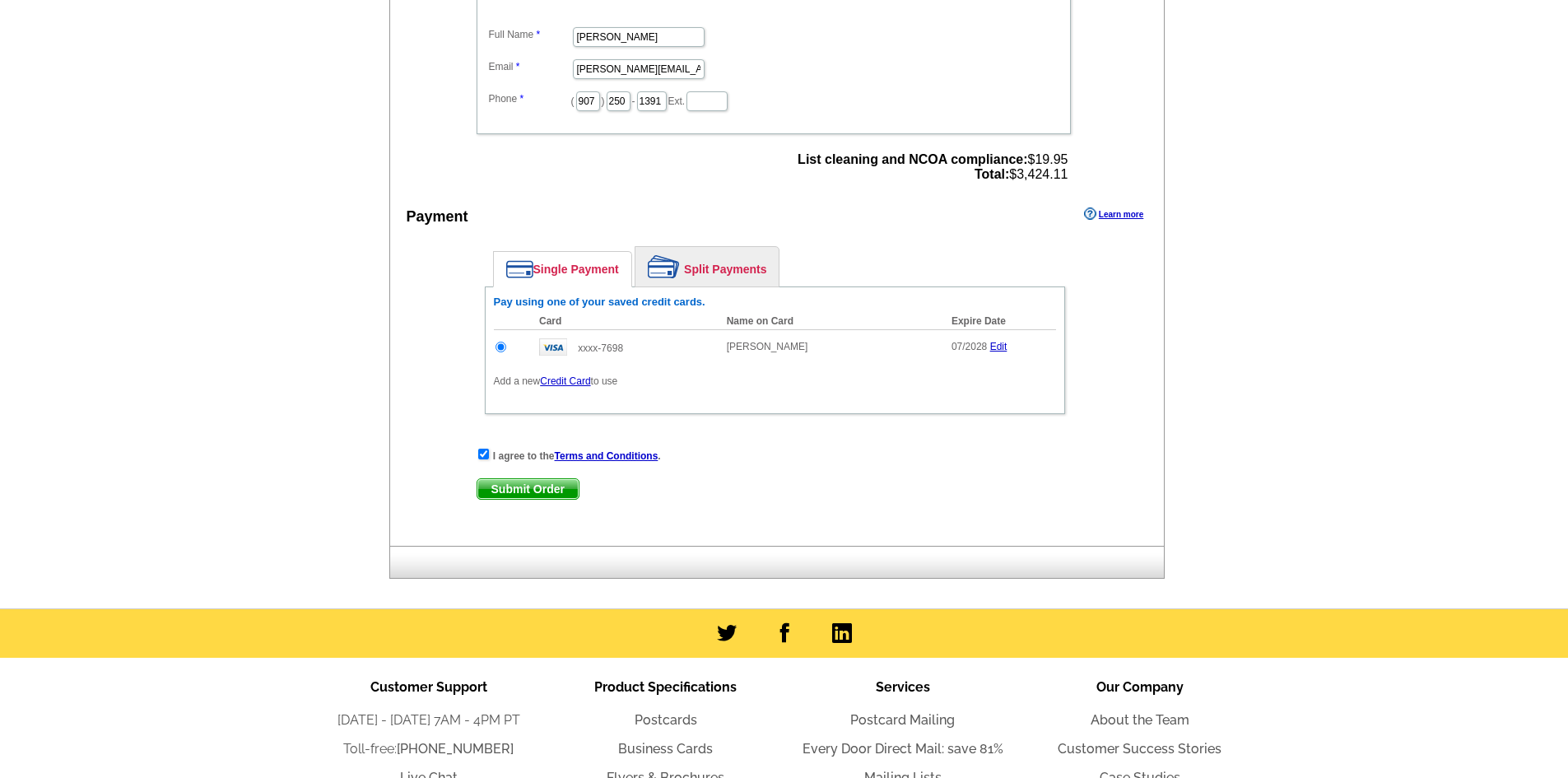
click at [551, 491] on span "Submit Order" at bounding box center [528, 488] width 102 height 20
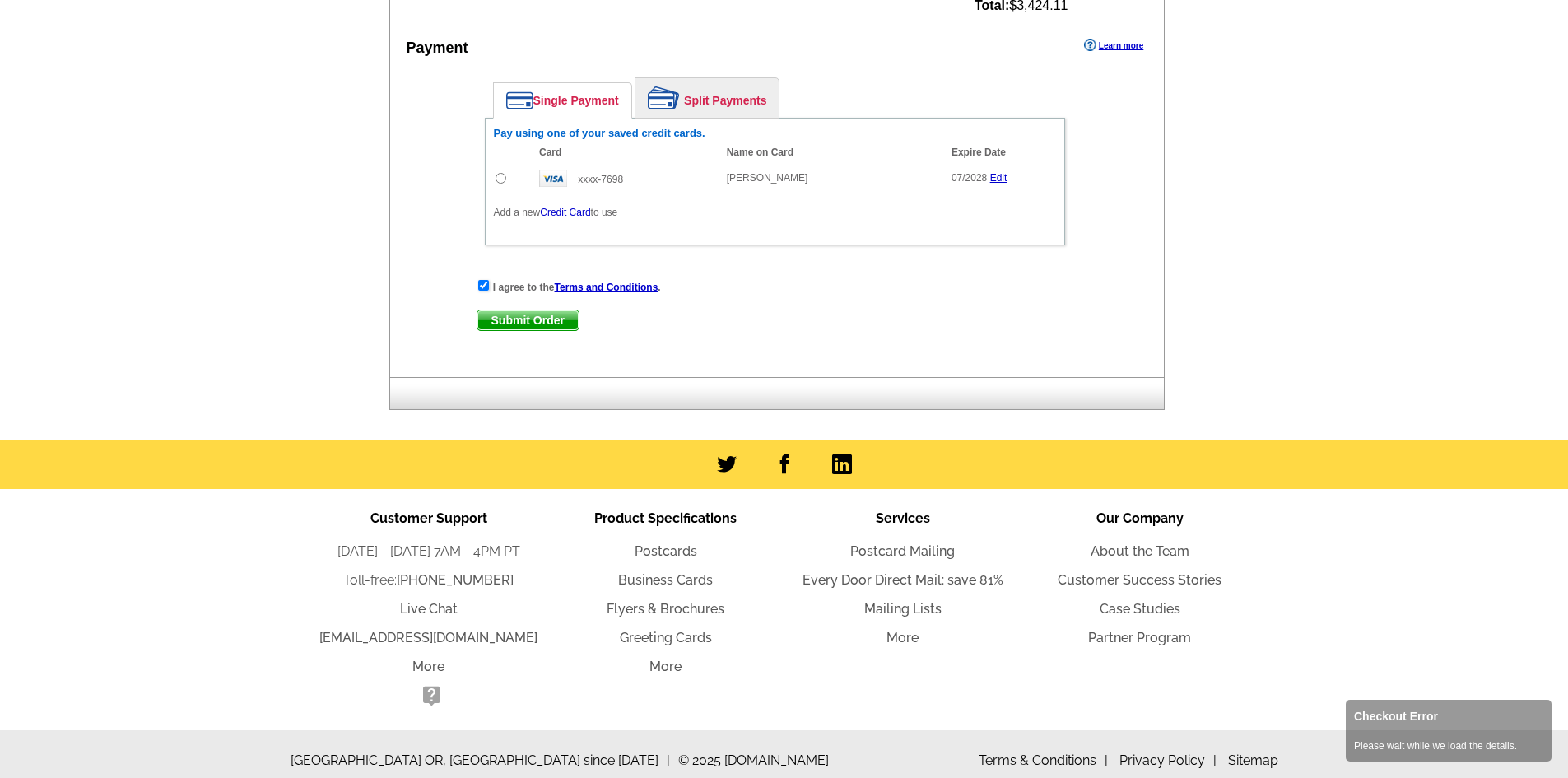
scroll to position [882, 0]
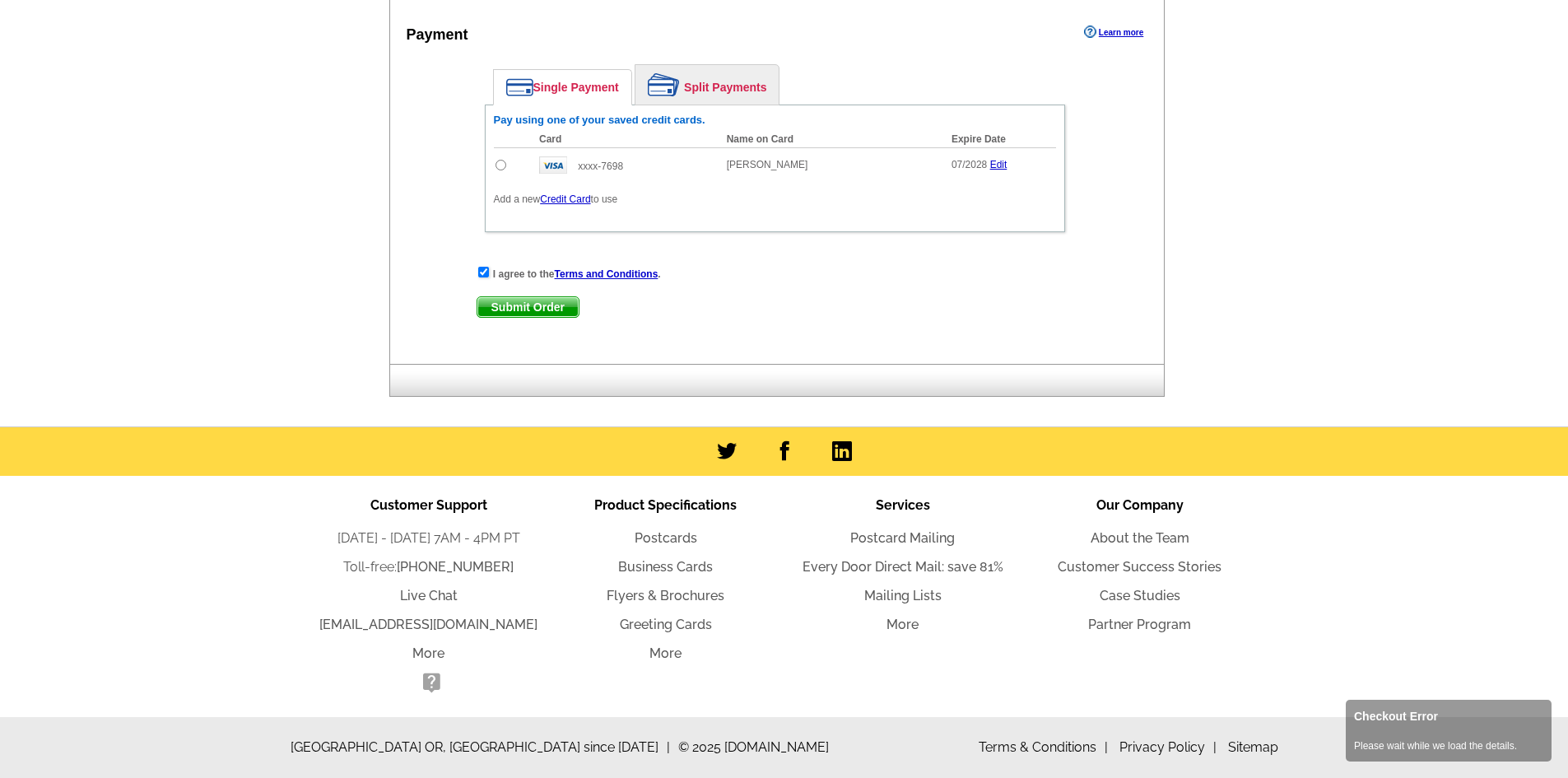
click at [529, 306] on span "Submit Order" at bounding box center [528, 307] width 102 height 20
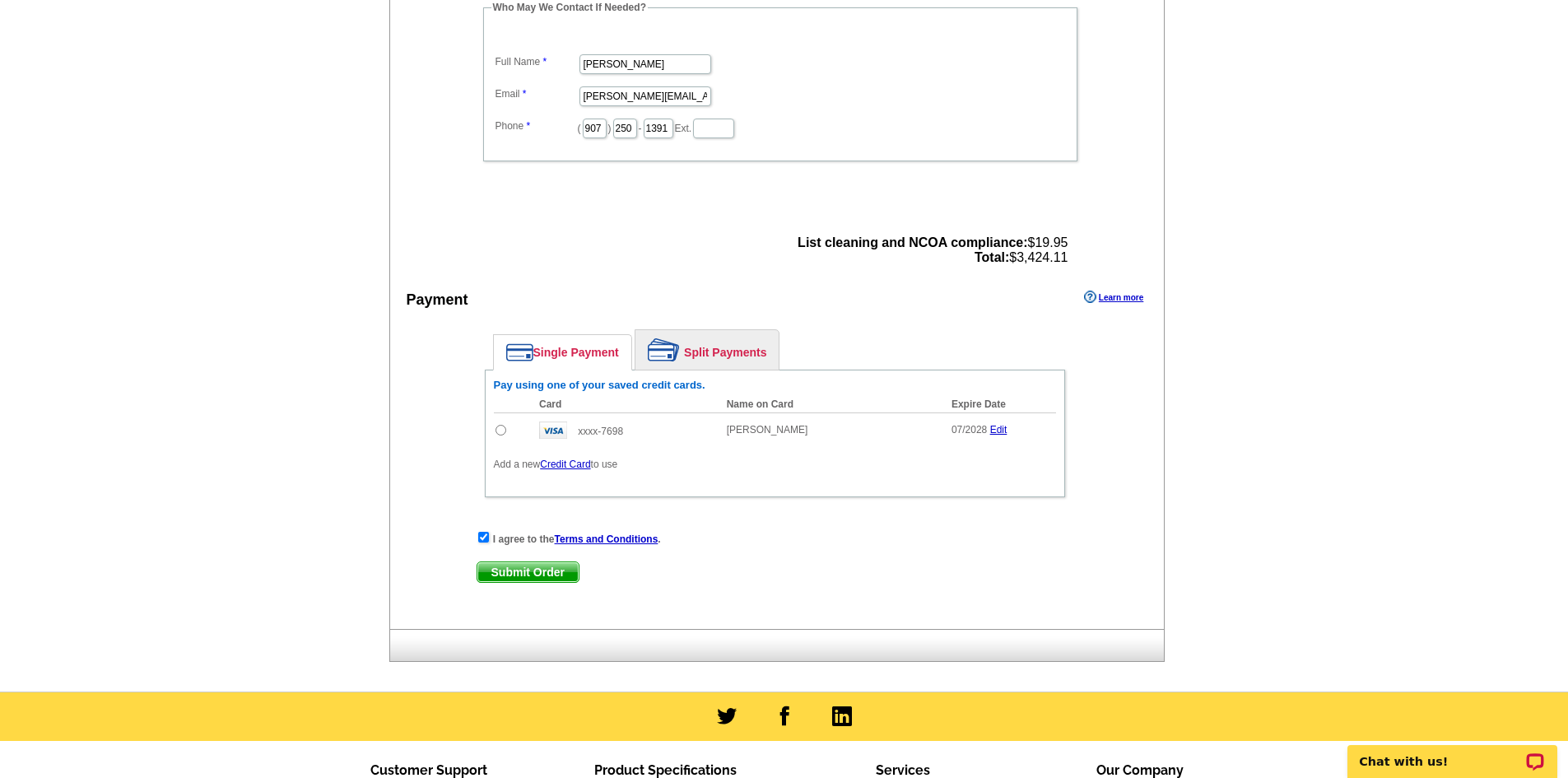
scroll to position [577, 0]
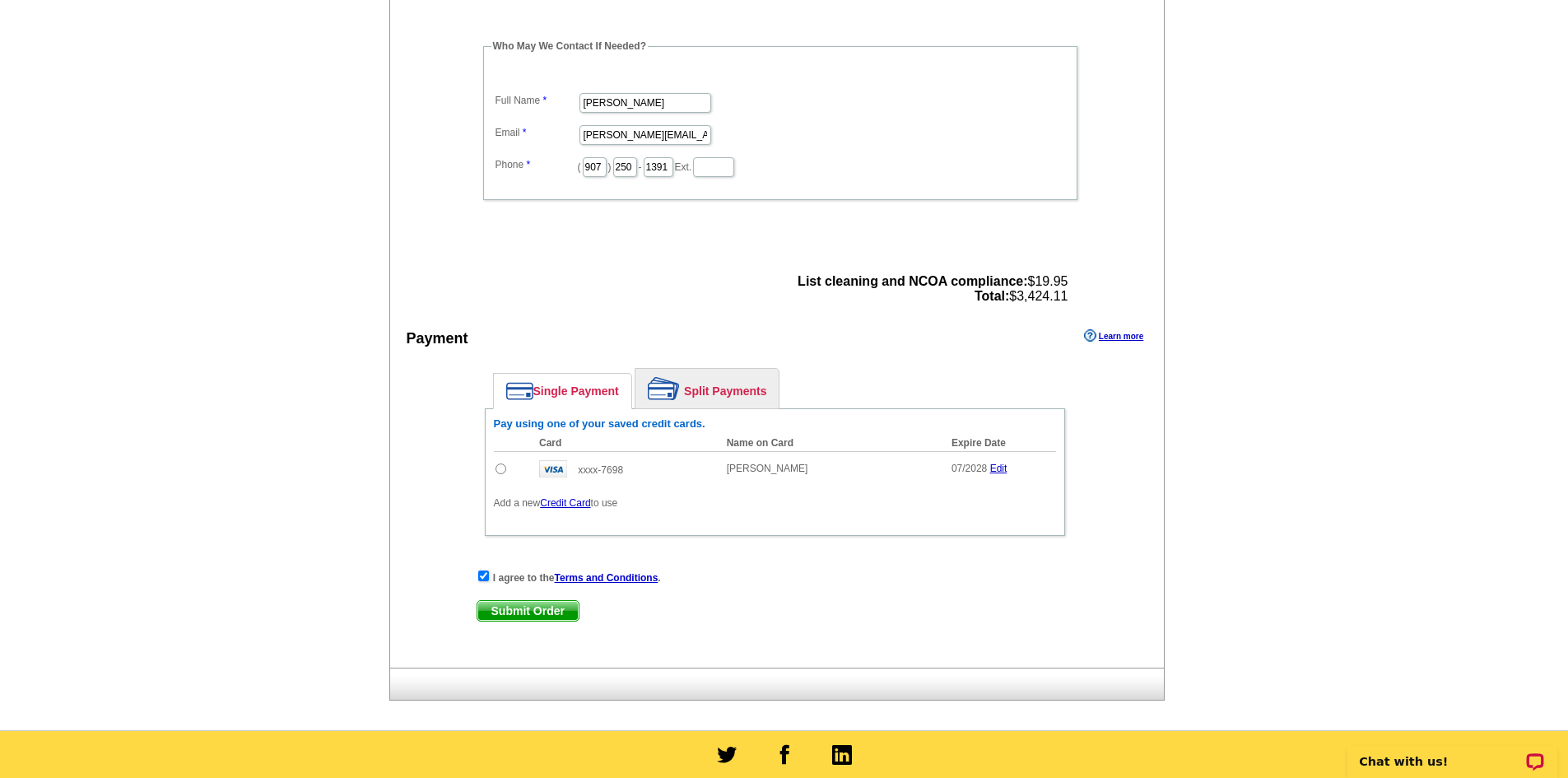
click at [500, 466] on input "radio" at bounding box center [501, 468] width 11 height 11
radio input "true"
click at [524, 609] on span "Submit Order" at bounding box center [528, 610] width 102 height 20
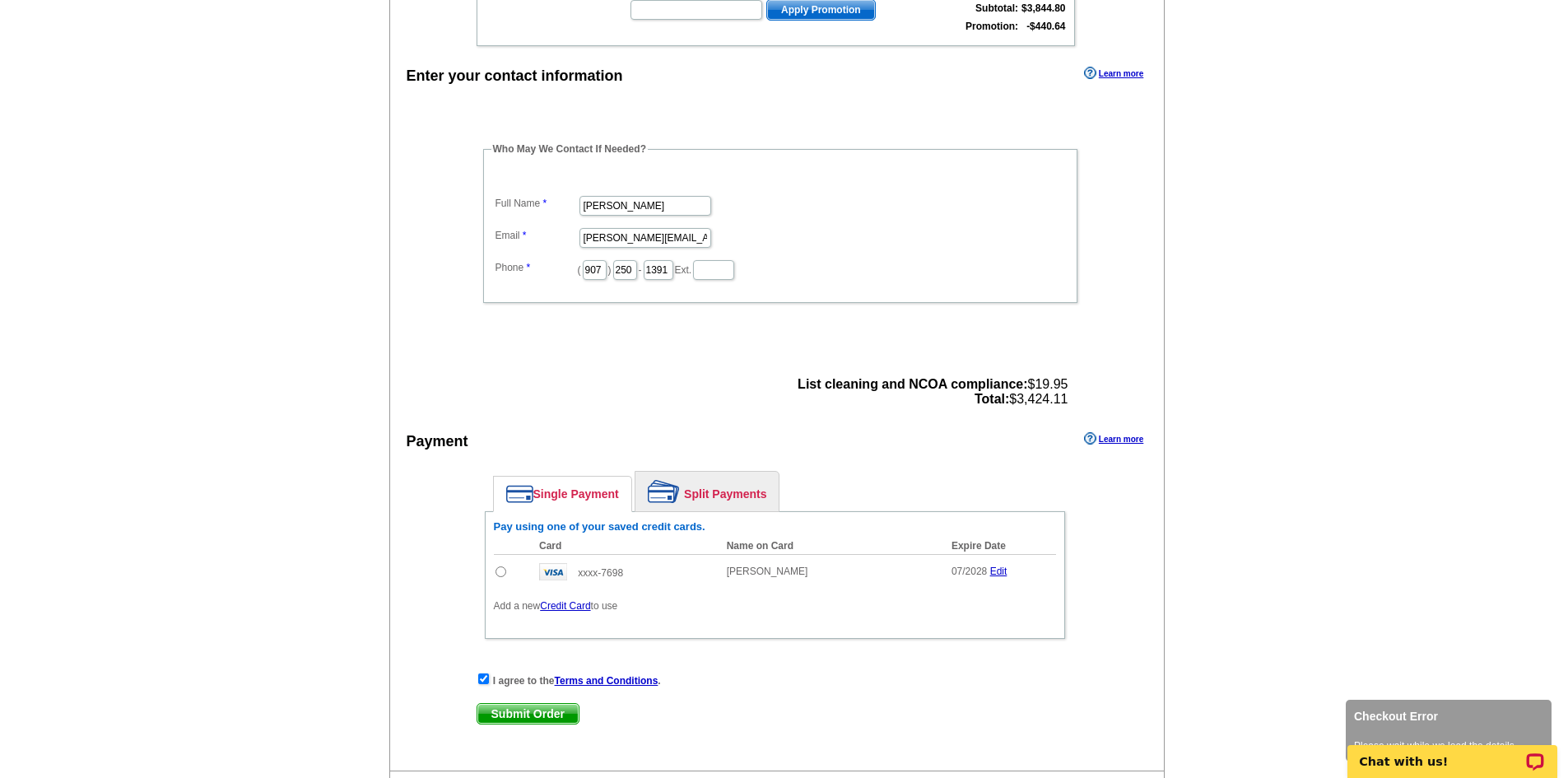
scroll to position [494, 0]
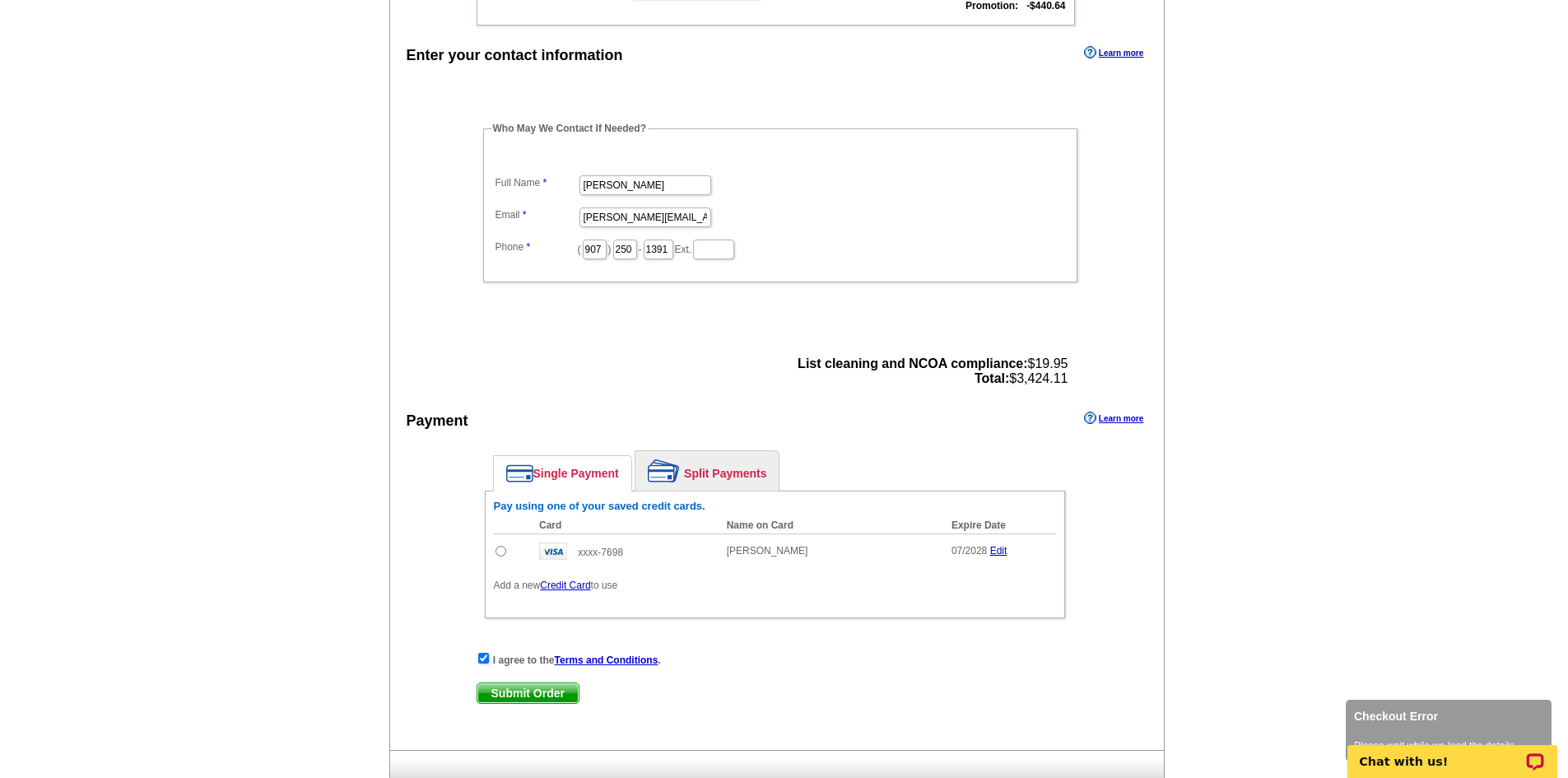
click at [1412, 709] on p "Checkout Error" at bounding box center [1447, 717] width 189 height 17
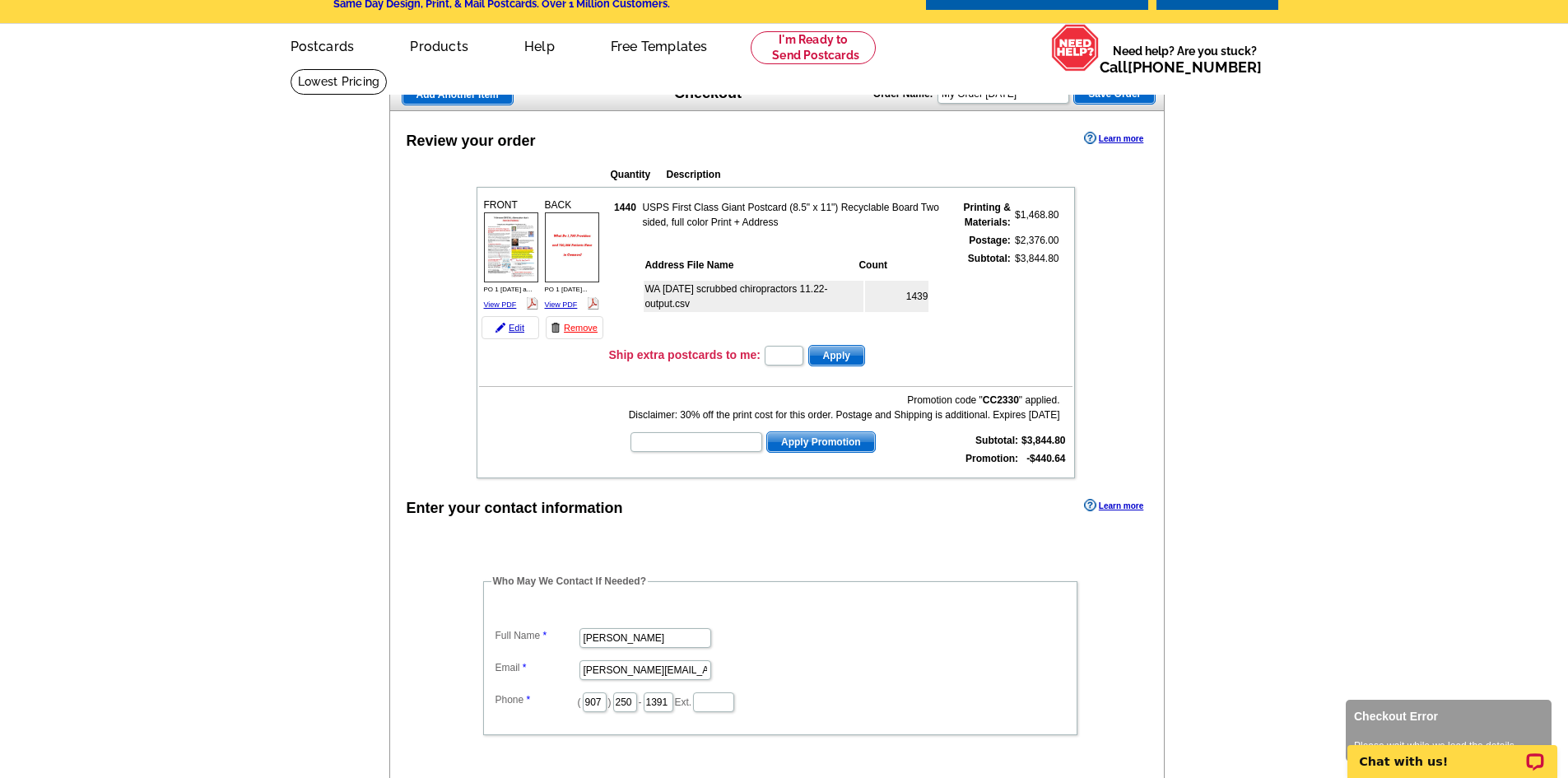
scroll to position [0, 0]
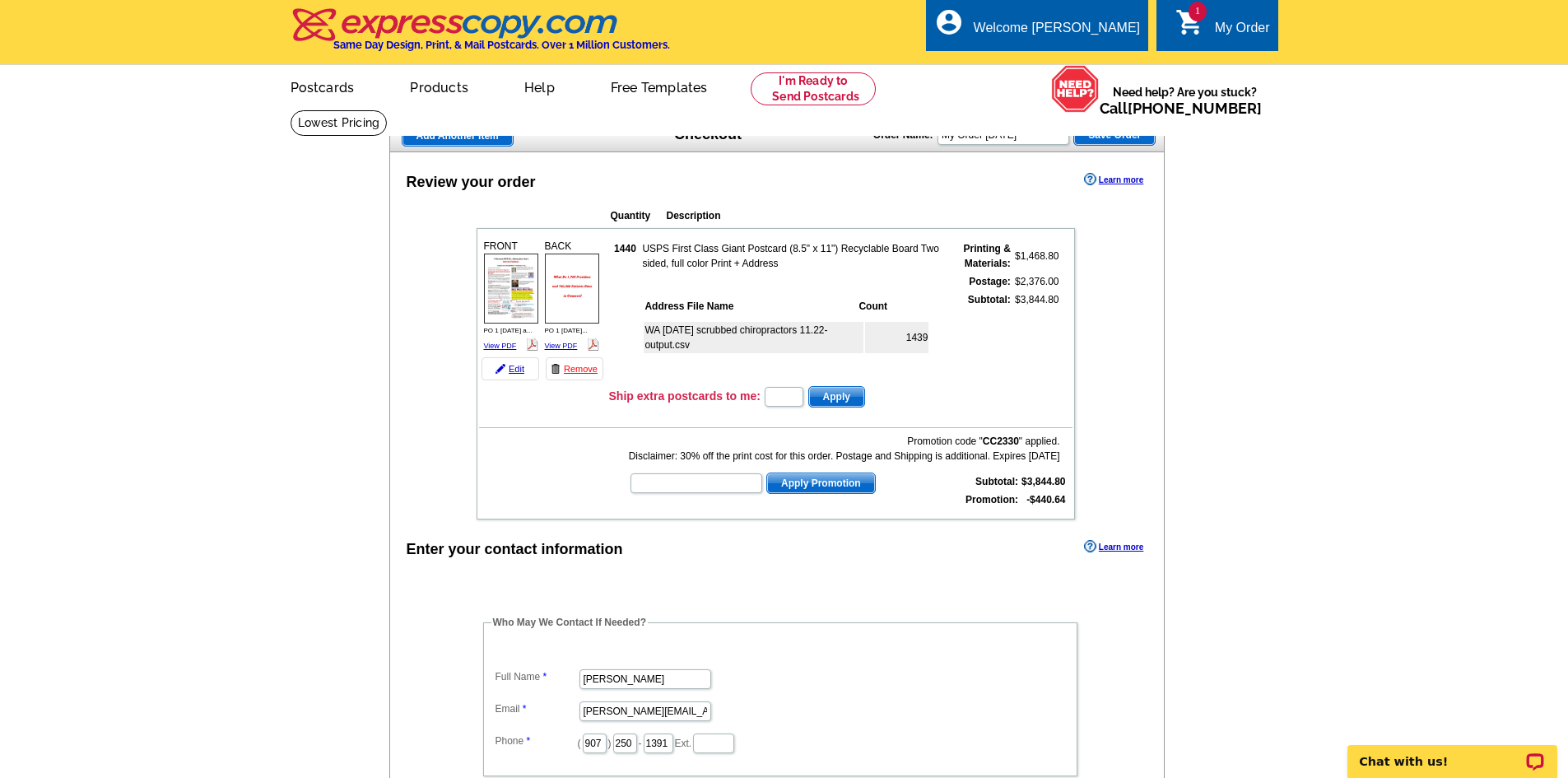
click at [1221, 20] on div "My Order" at bounding box center [1241, 32] width 55 height 23
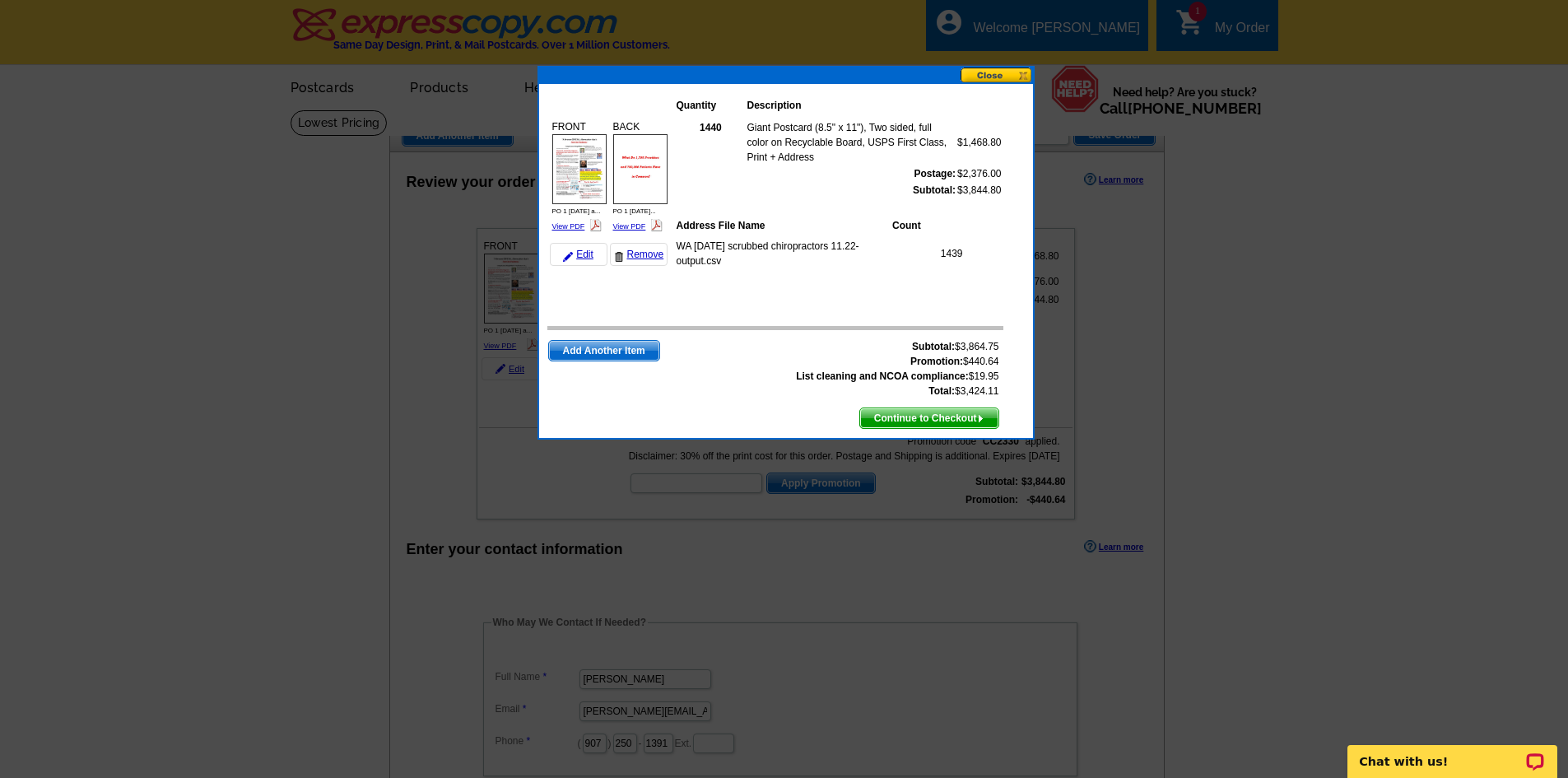
click at [890, 413] on span "Continue to Checkout" at bounding box center [929, 418] width 138 height 20
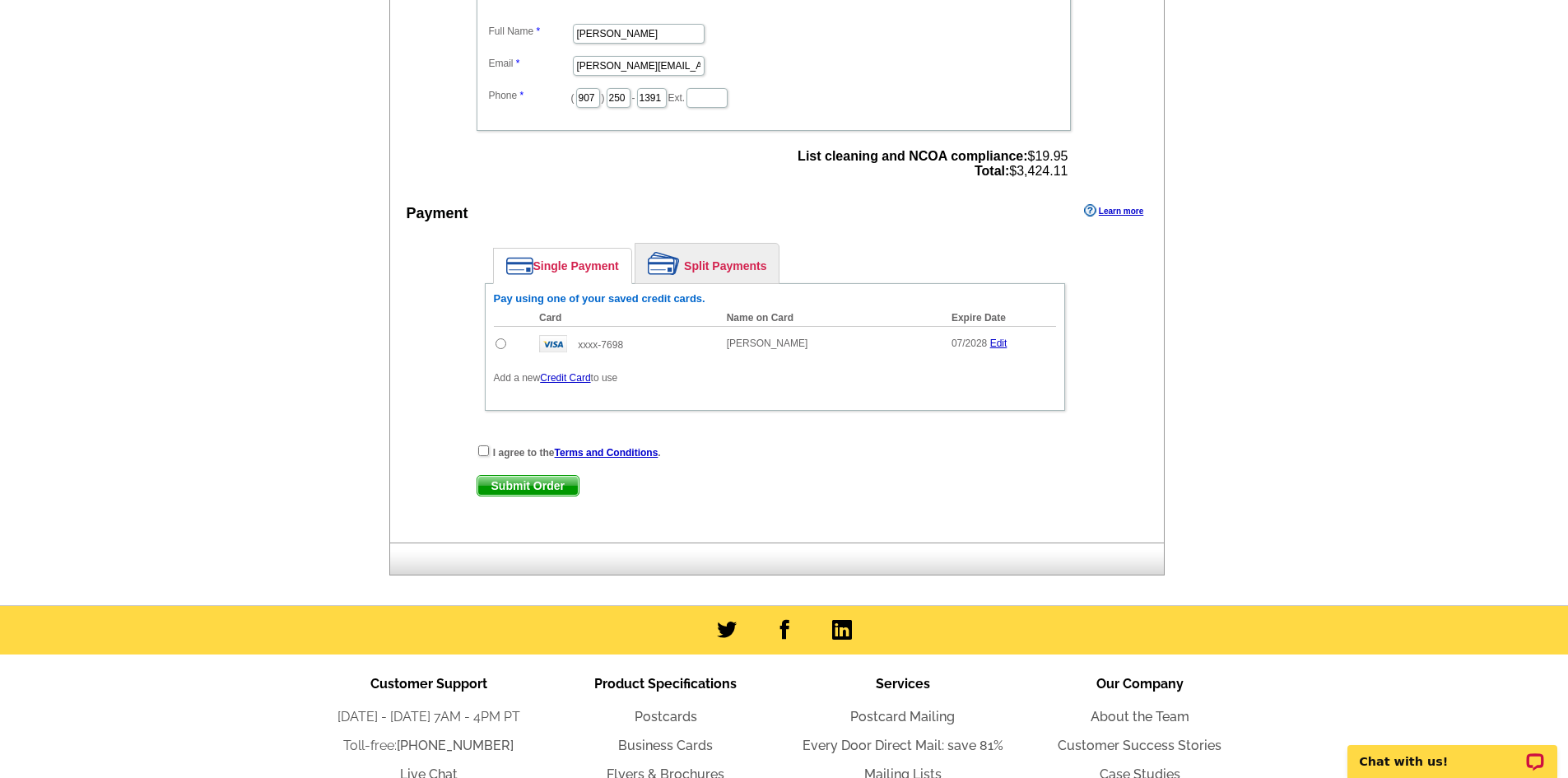
scroll to position [658, 0]
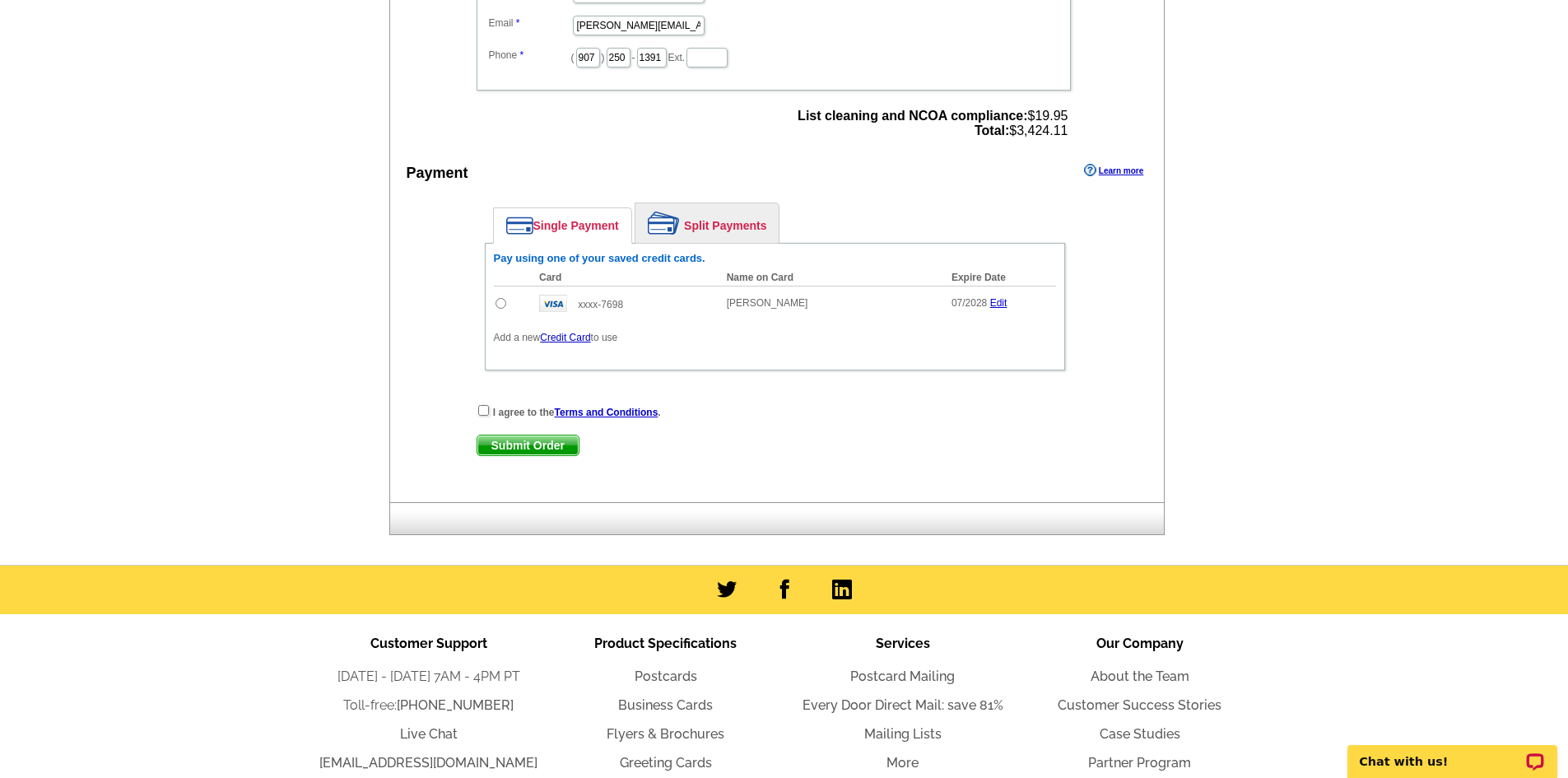
click at [501, 300] on input "radio" at bounding box center [501, 303] width 11 height 11
radio input "true"
click at [481, 413] on input "checkbox" at bounding box center [483, 410] width 11 height 11
checkbox input "true"
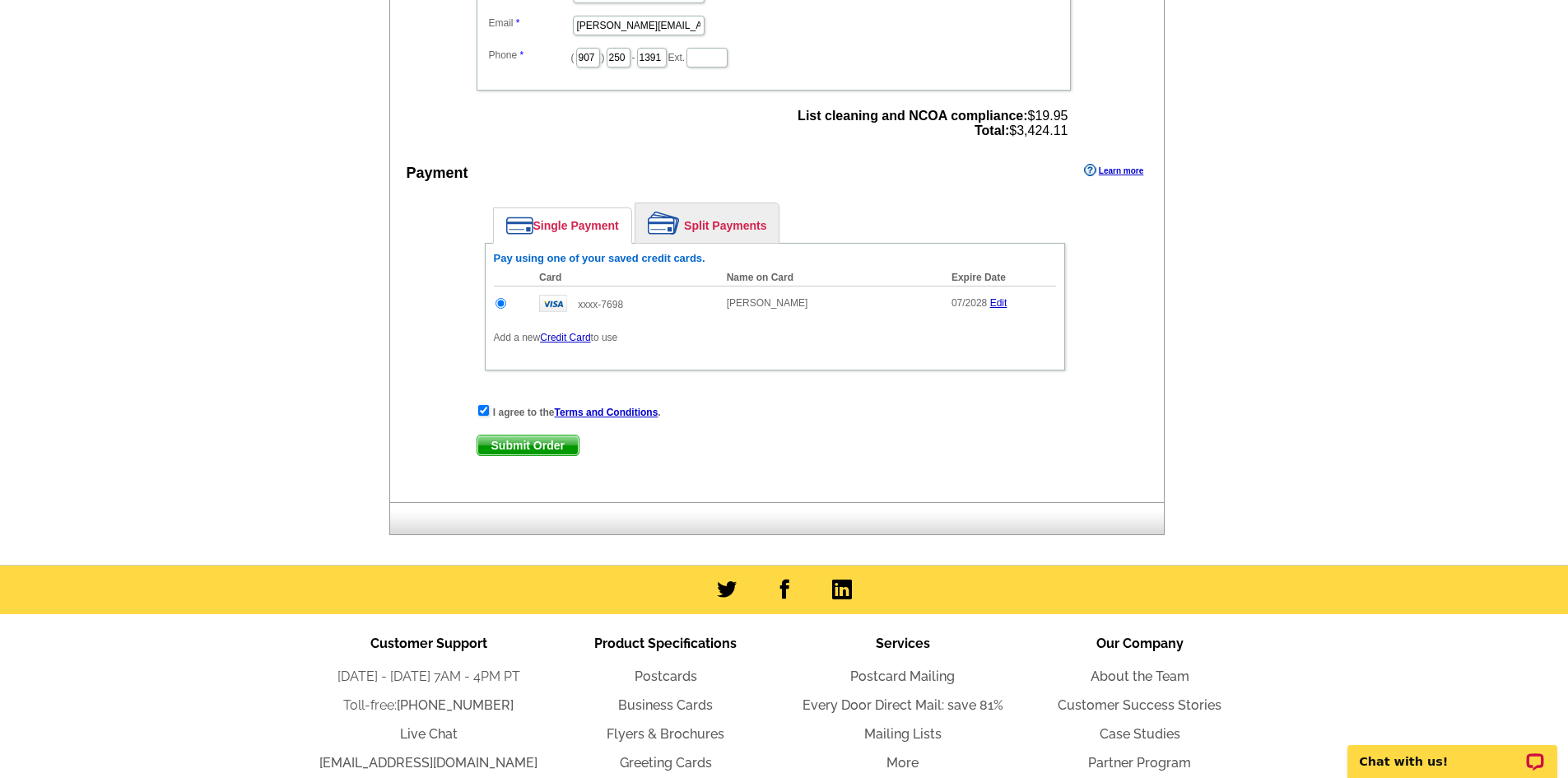
click at [528, 445] on span "Submit Order" at bounding box center [528, 445] width 102 height 20
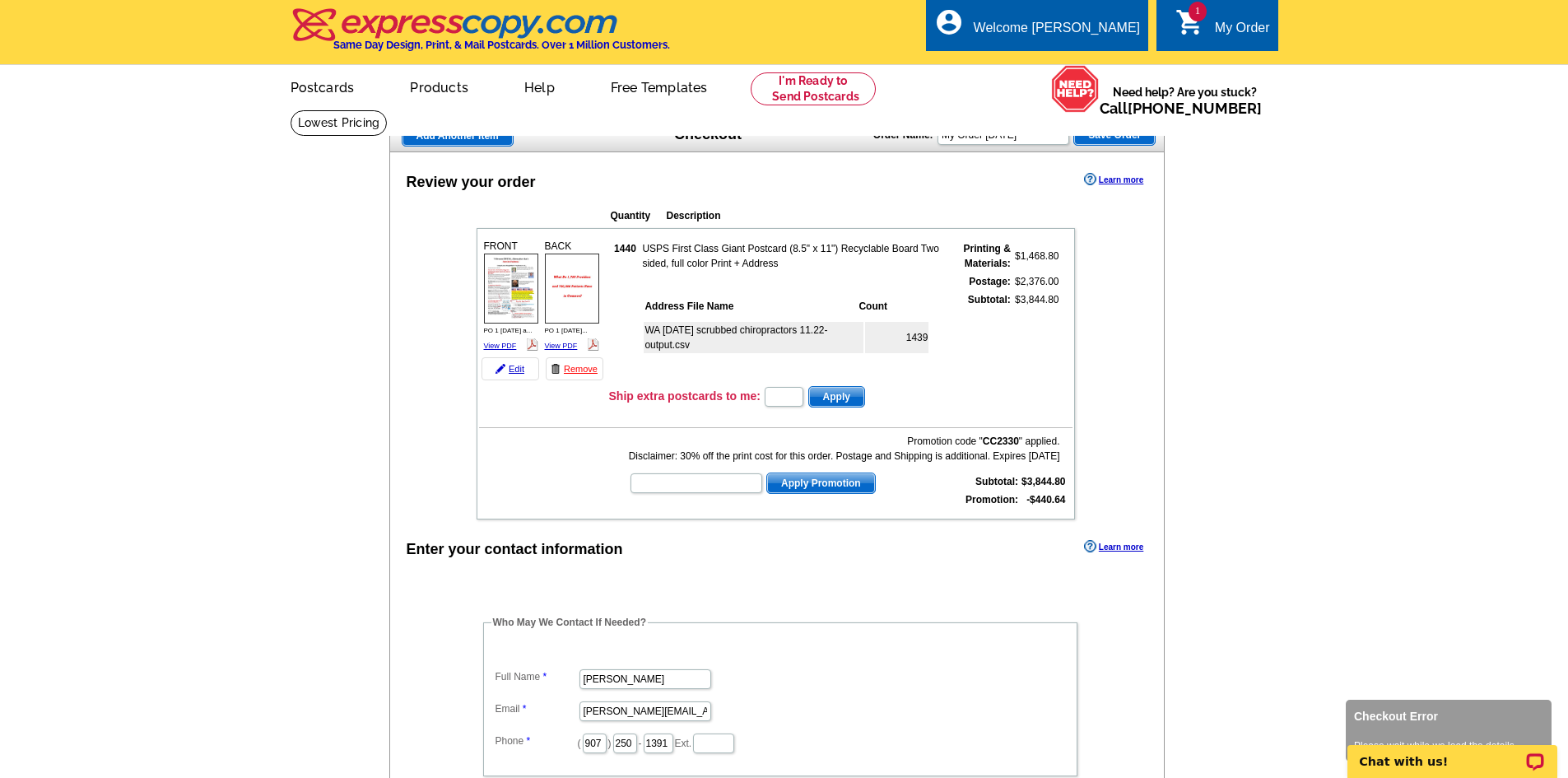
click at [1509, 732] on body "Chat with us!" at bounding box center [1451, 752] width 231 height 52
click at [1533, 755] on div "Open LiveChat chat widget" at bounding box center [1534, 760] width 20 height 20
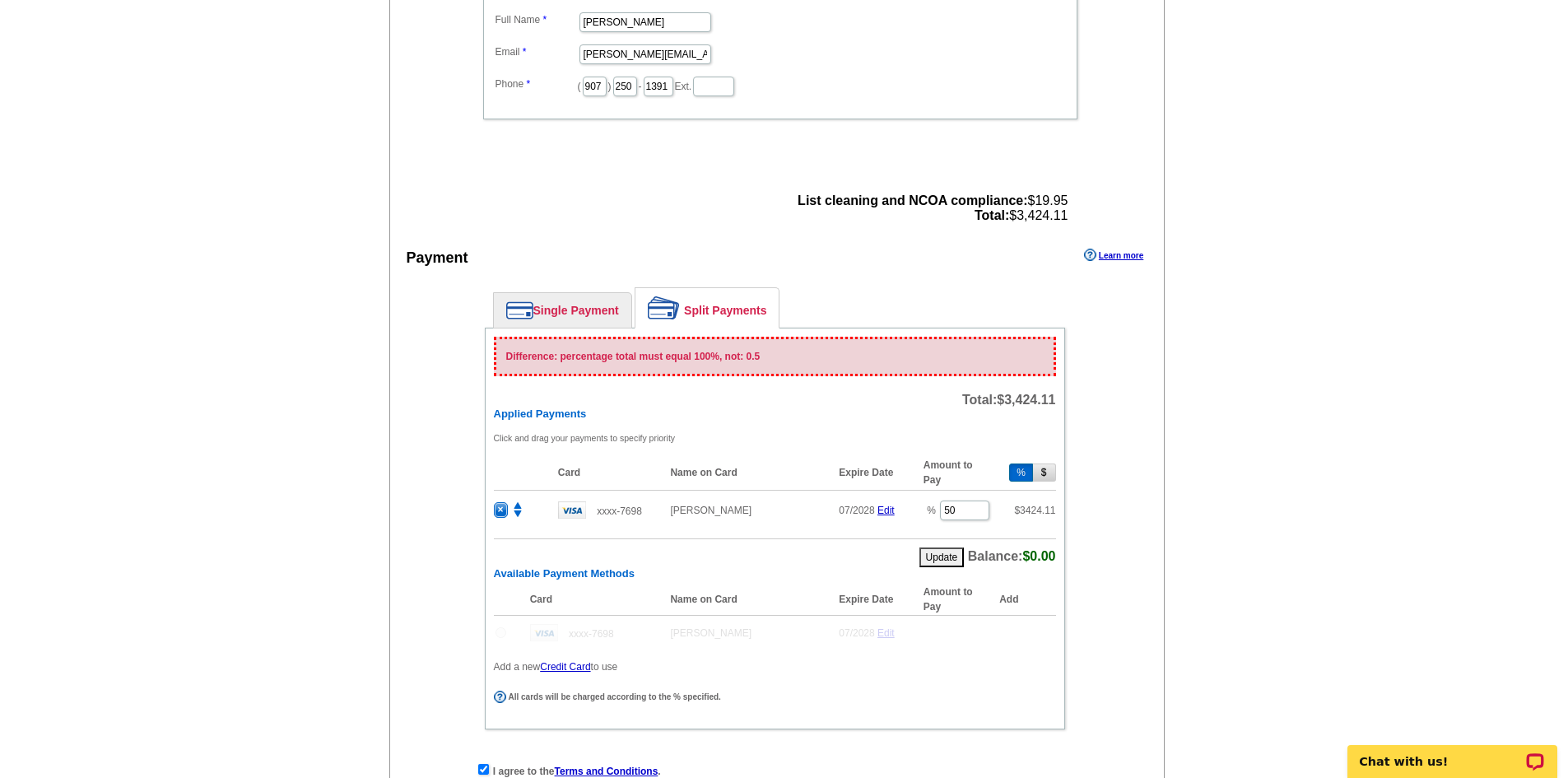
scroll to position [658, 0]
click at [964, 509] on input "50" at bounding box center [964, 508] width 49 height 20
click at [881, 508] on tr "× xxxx-7698 Douglas Luther 07/2028 Edit % 50 $ 3424.11" at bounding box center [775, 508] width 562 height 40
type input "100"
click at [530, 309] on img at bounding box center [520, 308] width 27 height 18
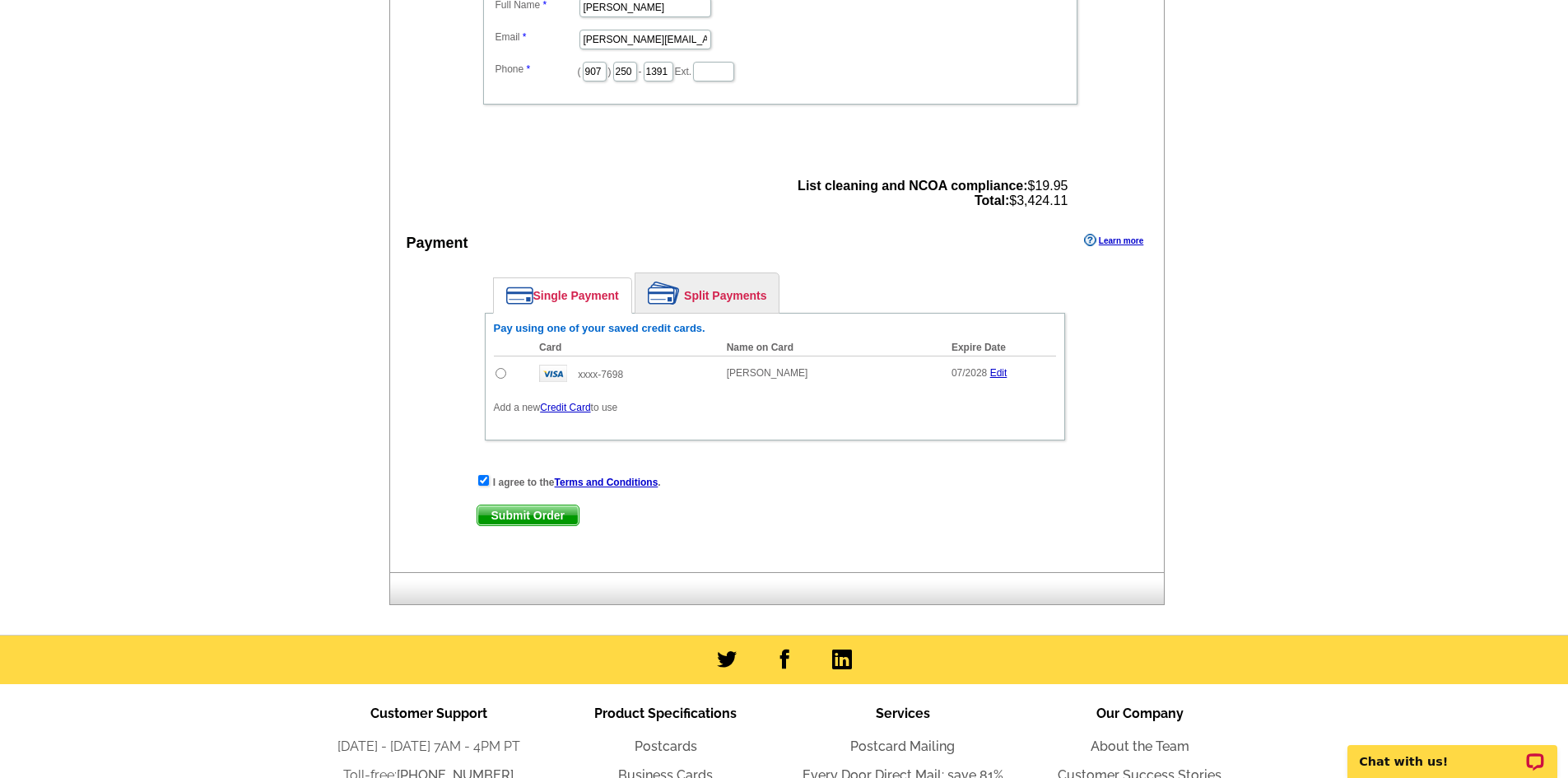
scroll to position [642, 0]
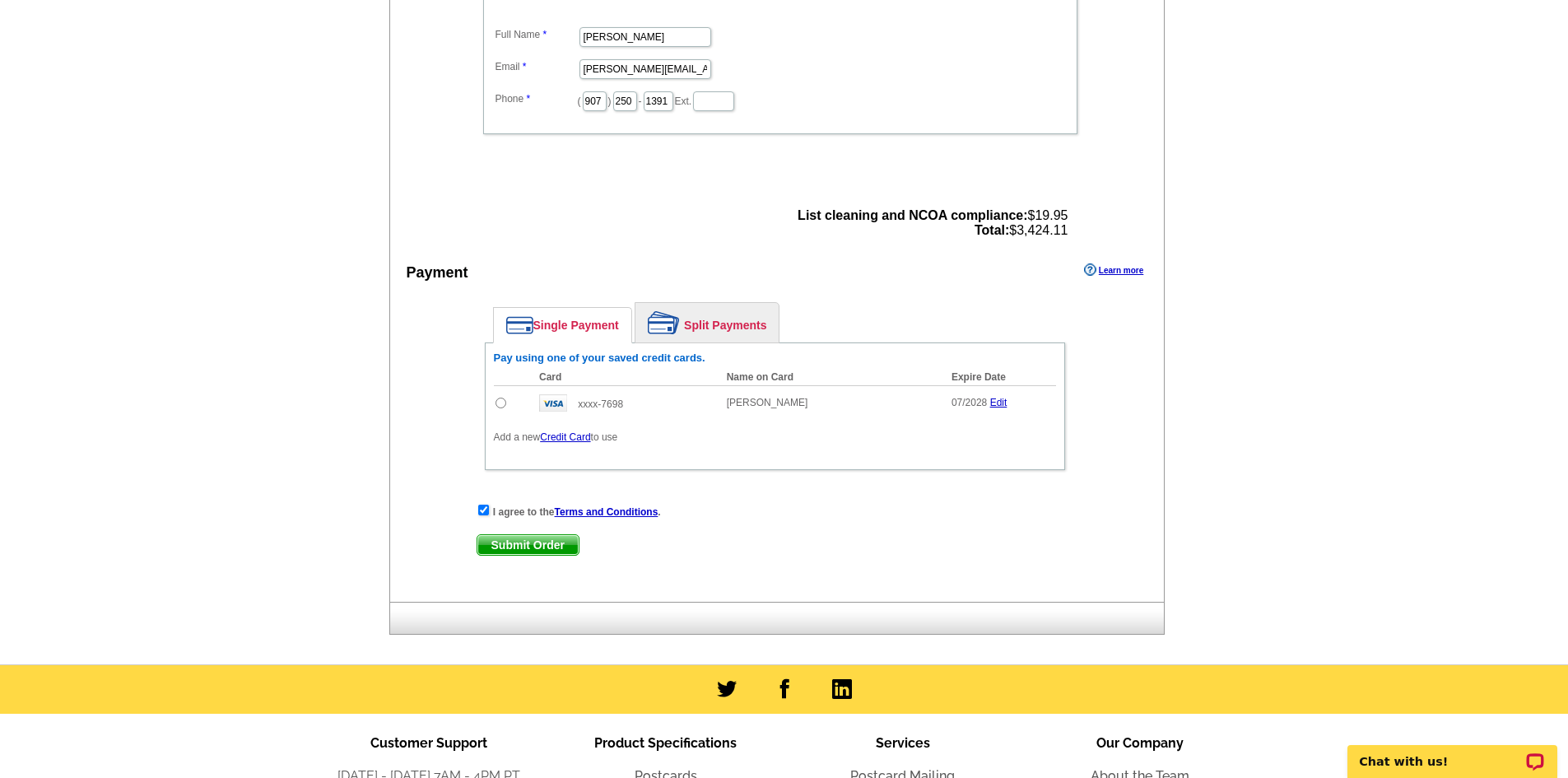
click at [502, 403] on input "radio" at bounding box center [501, 402] width 11 height 11
radio input "true"
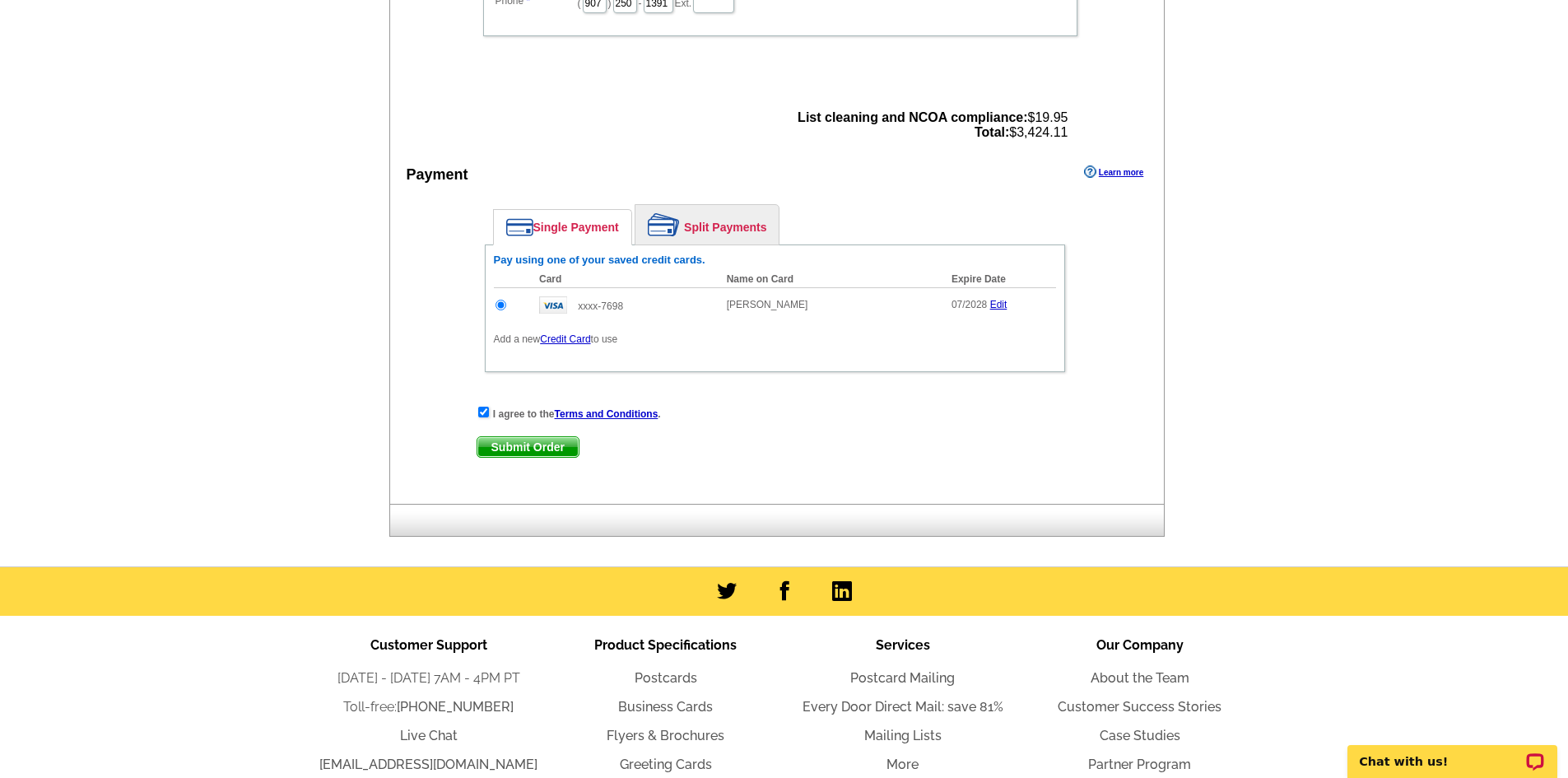
scroll to position [741, 0]
click at [544, 442] on span "Submit Order" at bounding box center [528, 446] width 102 height 20
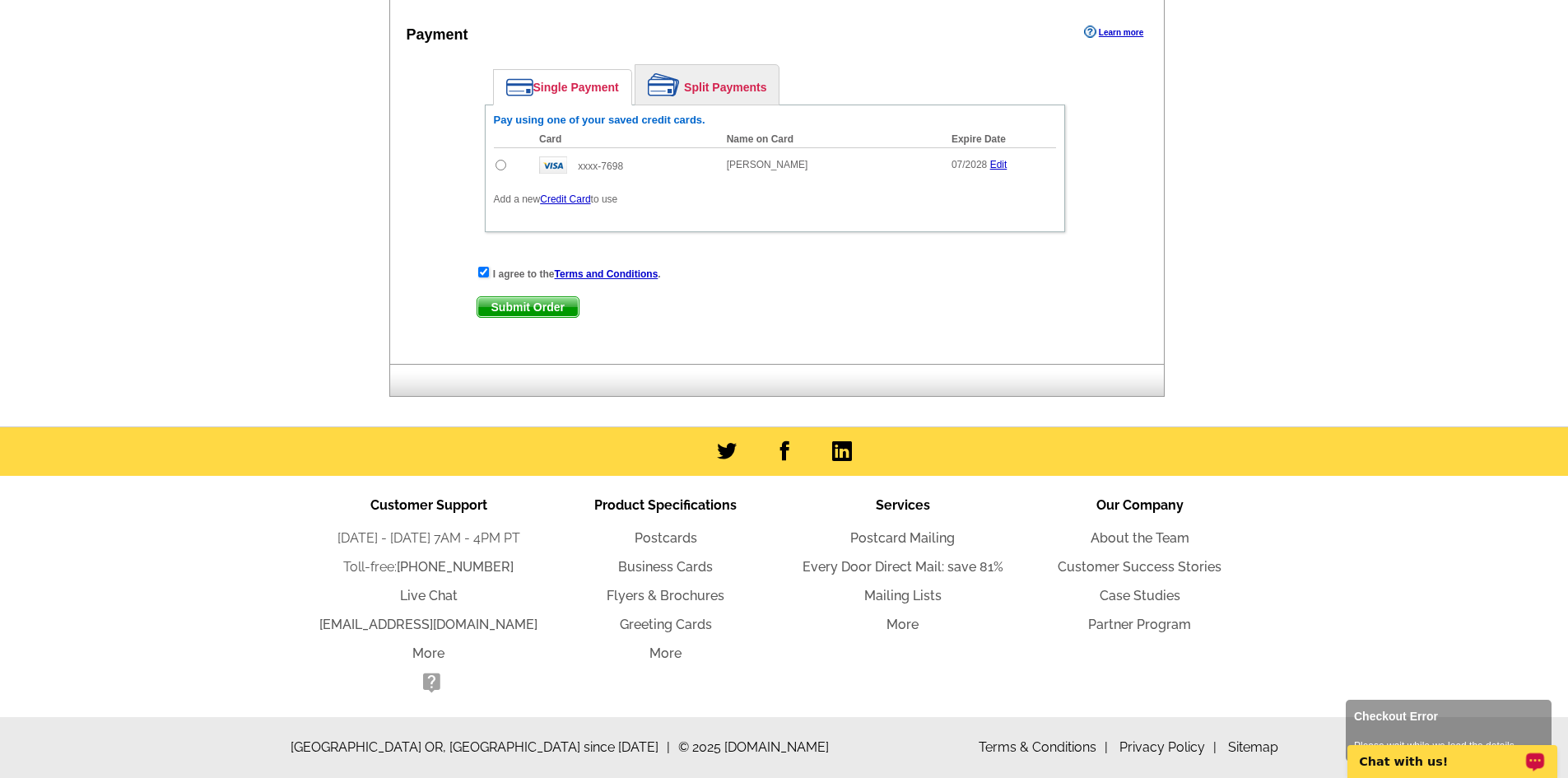
click at [1544, 758] on div "Open LiveChat chat widget" at bounding box center [1534, 760] width 20 height 20
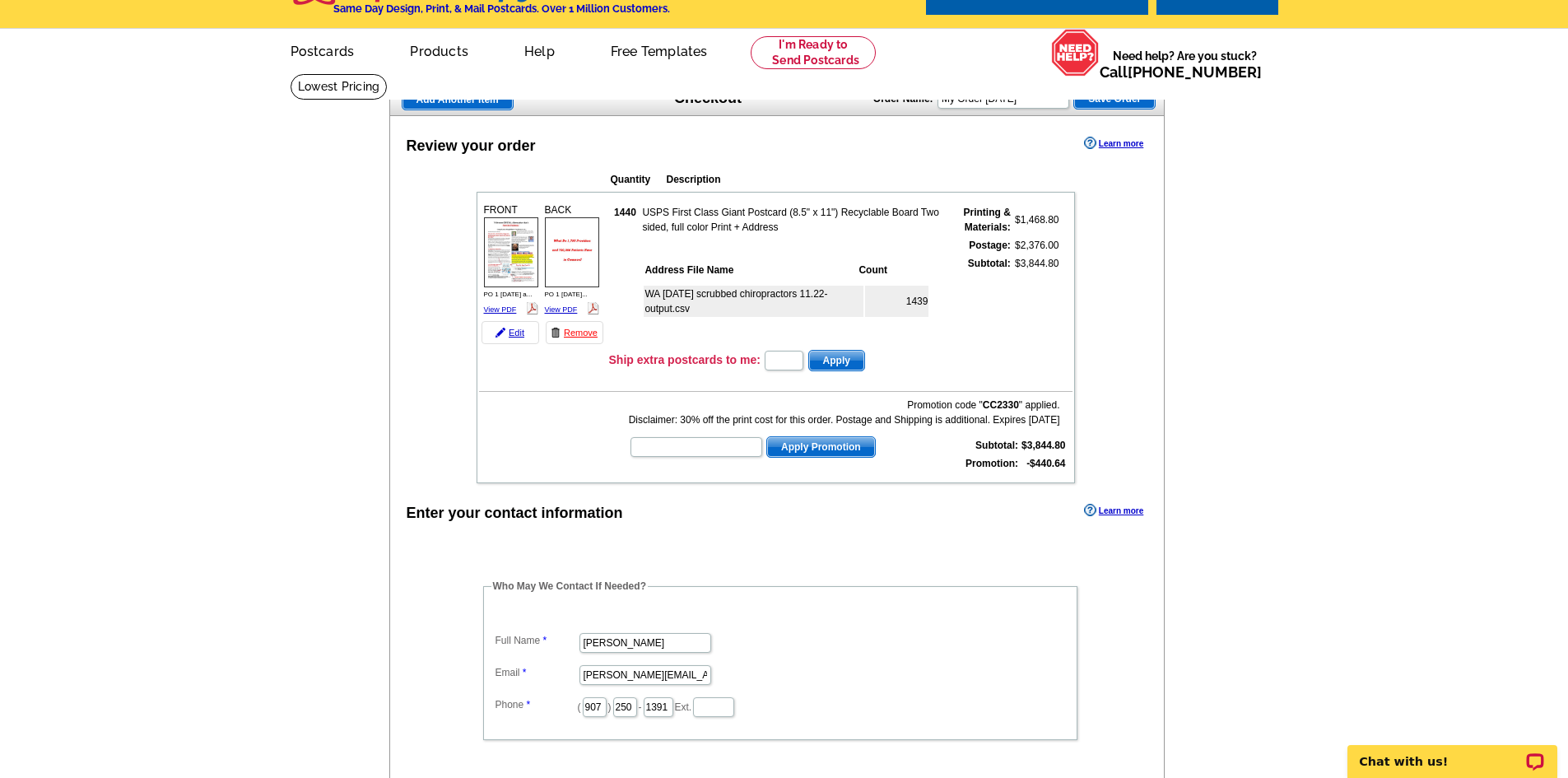
scroll to position [0, 0]
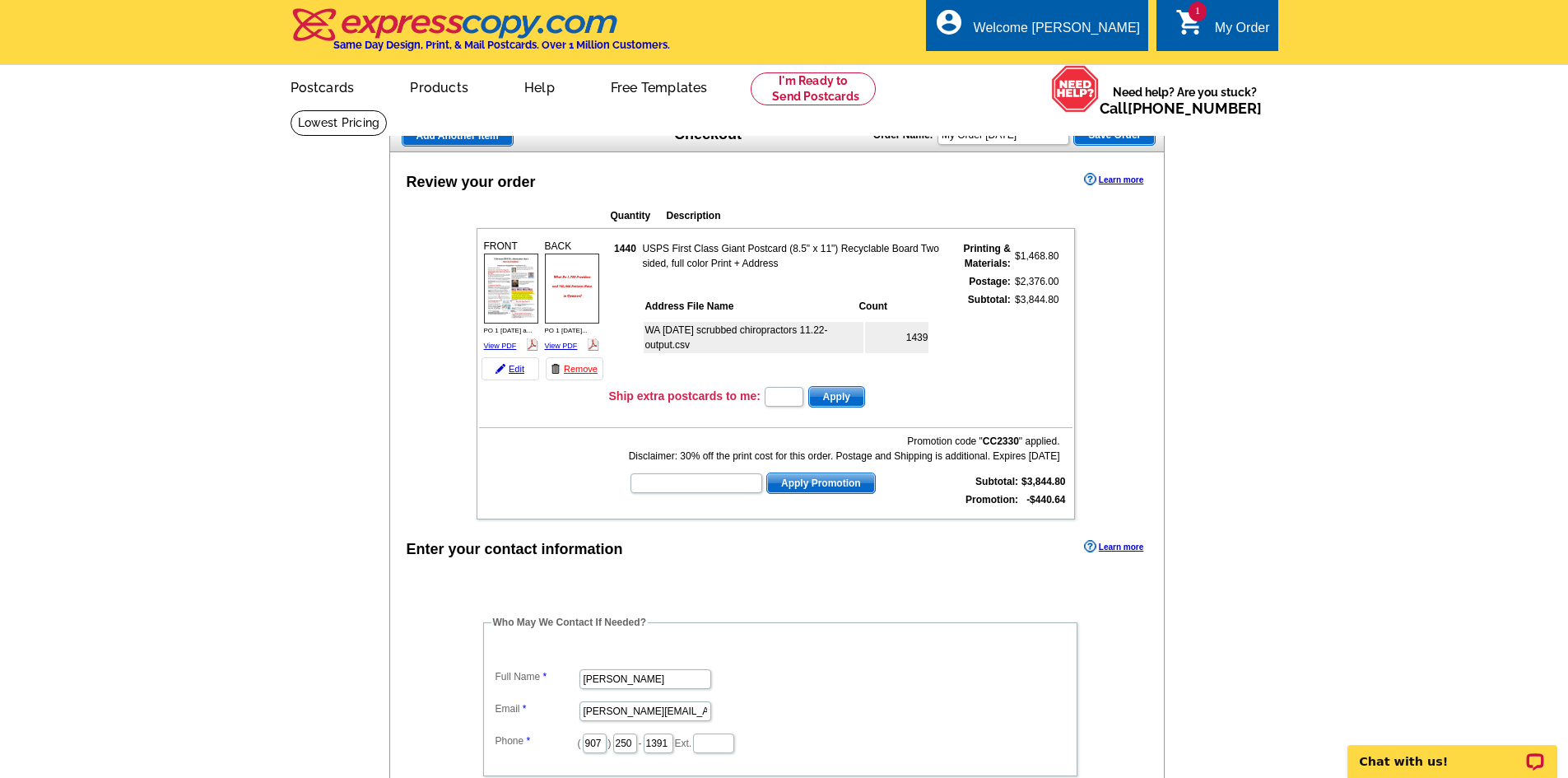
click at [1223, 29] on div "My Order" at bounding box center [1241, 32] width 55 height 23
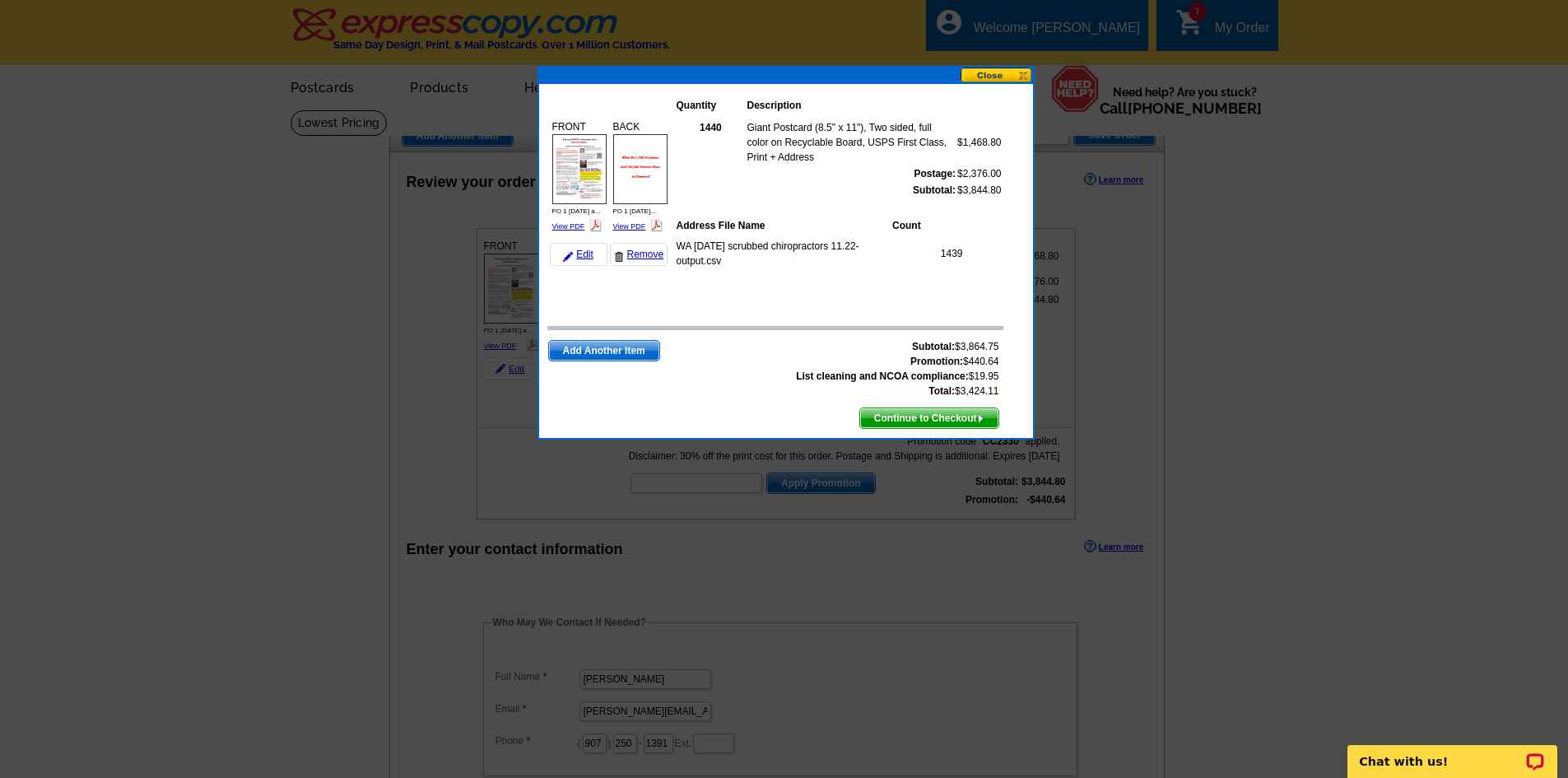
click at [998, 75] on button at bounding box center [996, 75] width 73 height 15
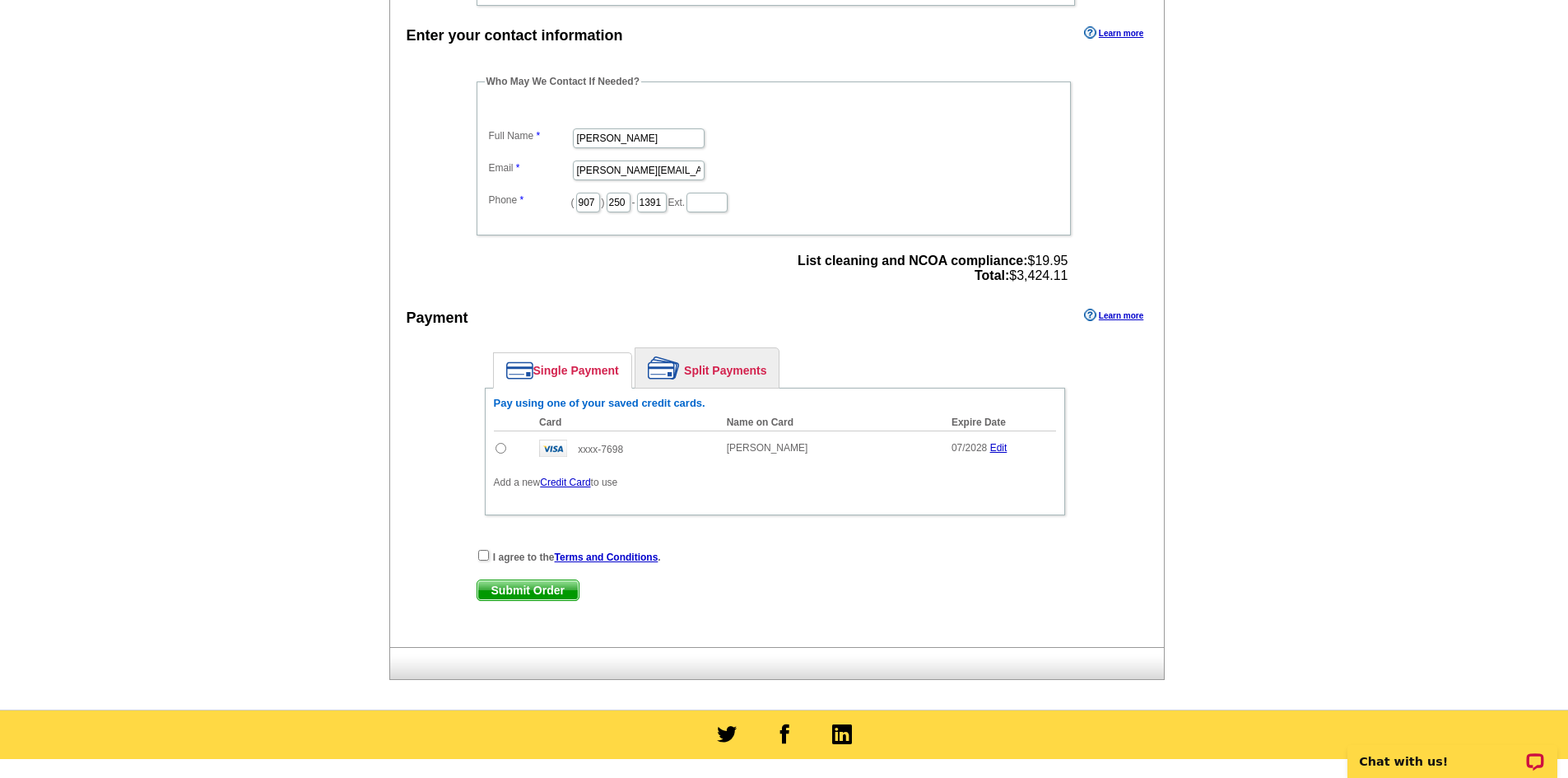
scroll to position [577, 0]
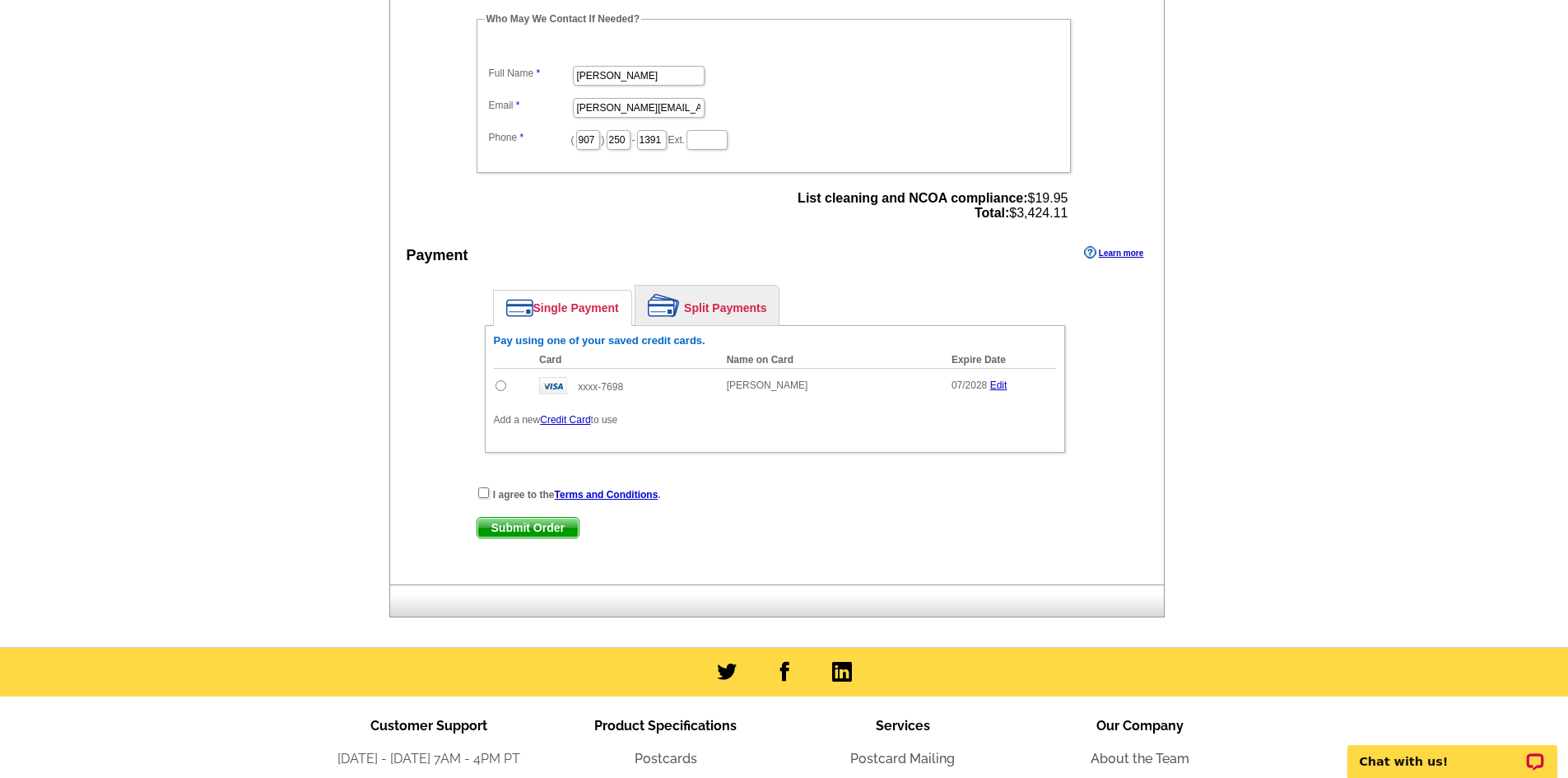
click at [503, 386] on input "radio" at bounding box center [501, 385] width 11 height 11
radio input "true"
click at [481, 495] on input "checkbox" at bounding box center [483, 492] width 11 height 11
checkbox input "true"
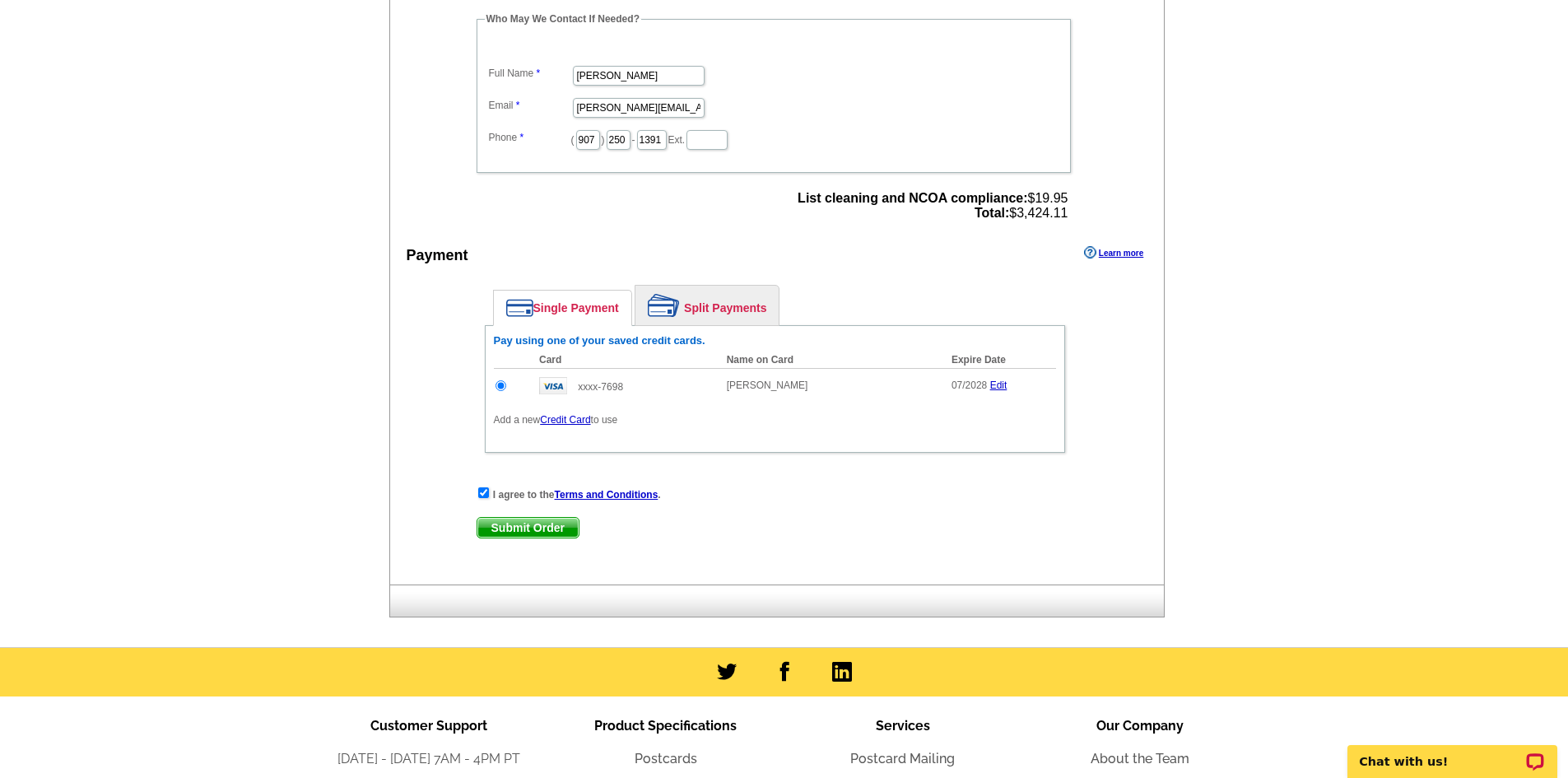
click at [525, 527] on span "Submit Order" at bounding box center [528, 528] width 102 height 20
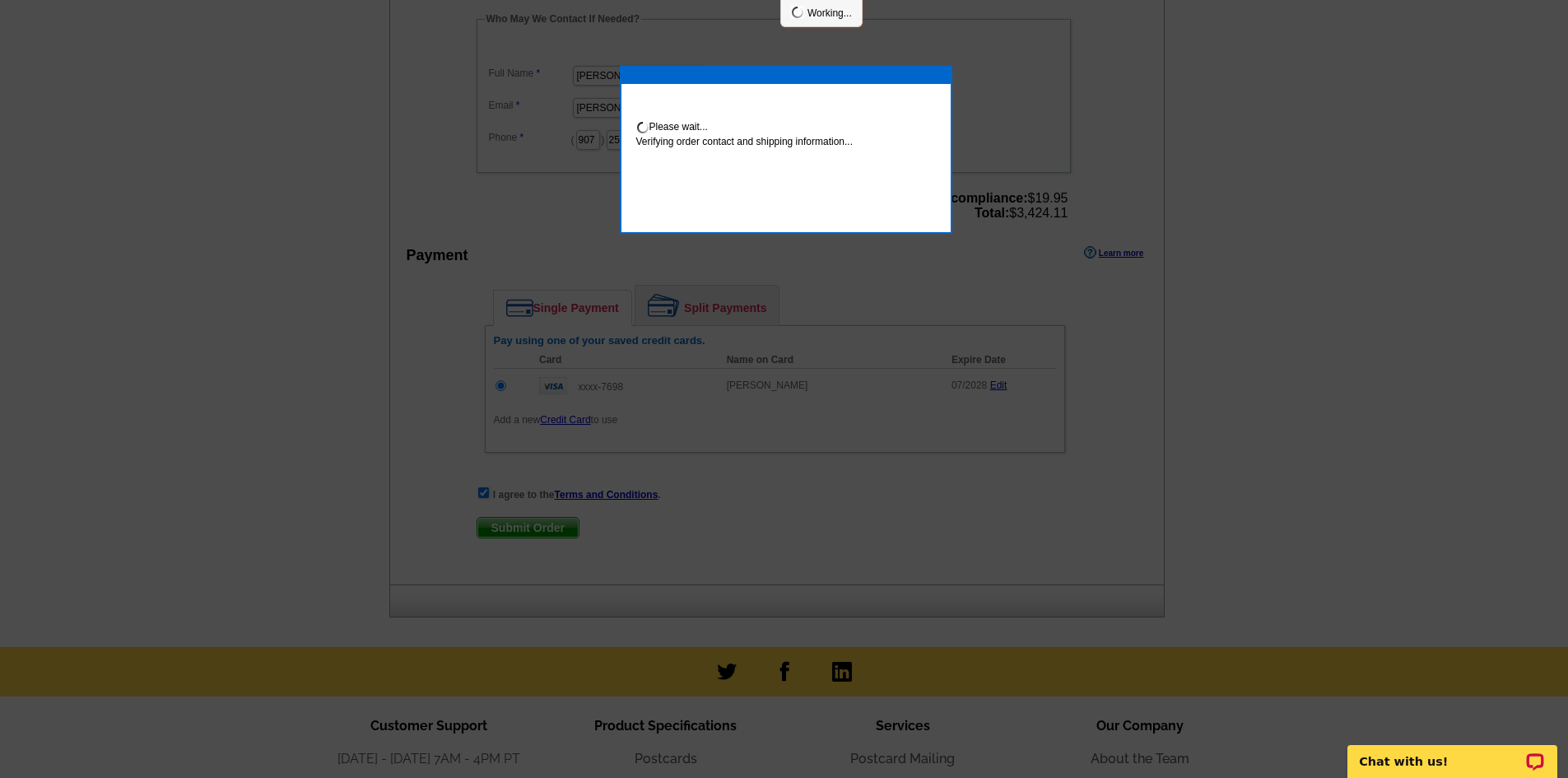
scroll to position [570, 0]
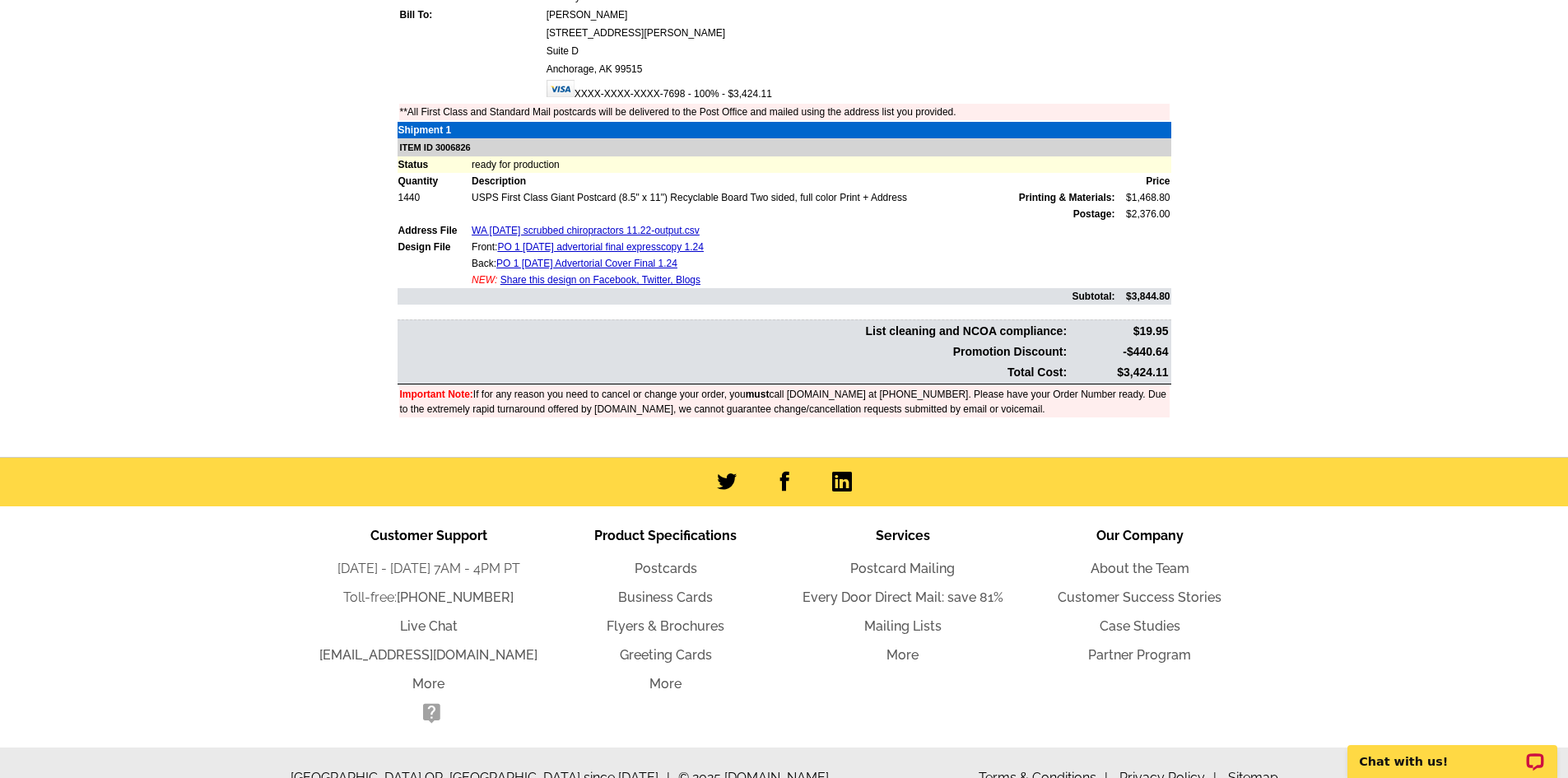
scroll to position [507, 0]
